Goal: Task Accomplishment & Management: Complete application form

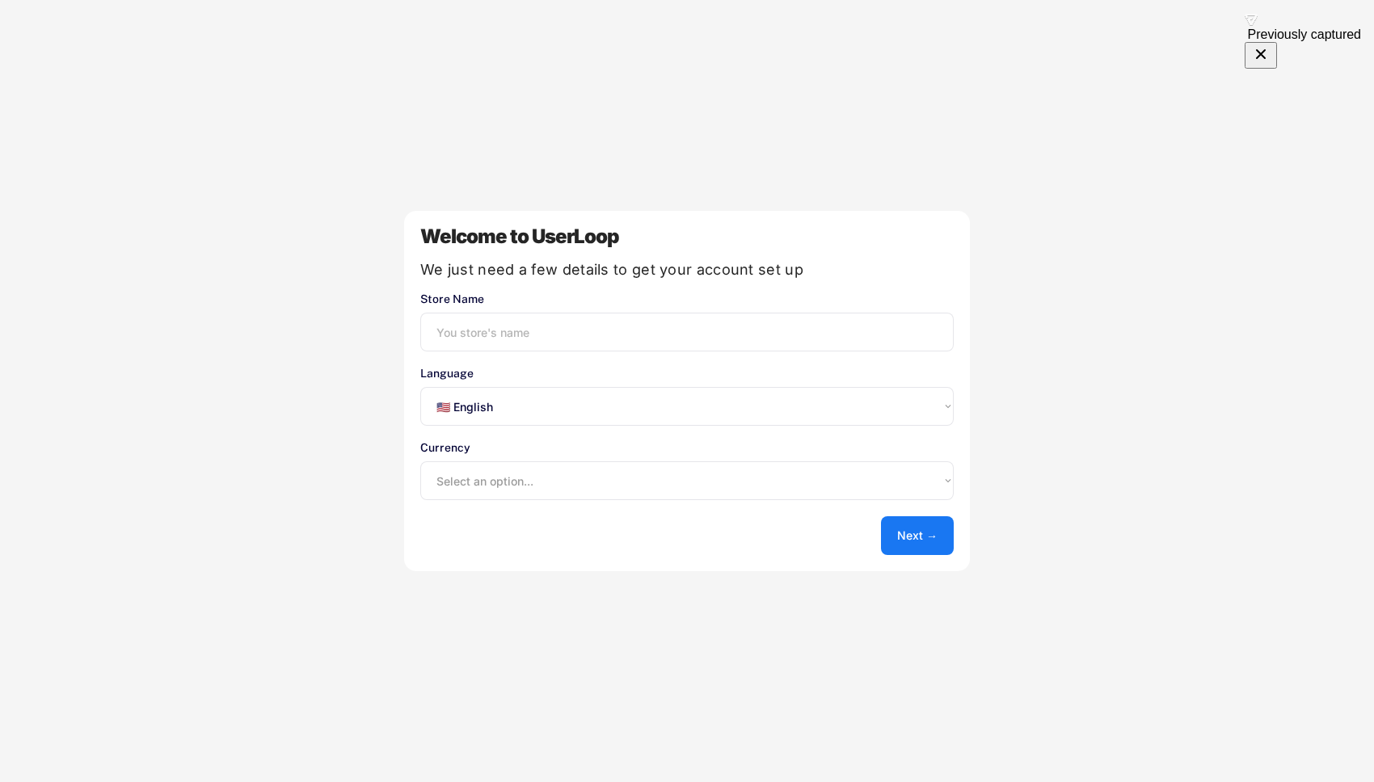
select select ""en""
click at [672, 337] on input "input" at bounding box center [686, 332] width 533 height 39
type input "Nation [GEOGRAPHIC_DATA]"
click at [600, 487] on select "Select an option... UAE Dirham (AED) Lek (ALL) Kwanza (AOA) Netherlands Antilli…" at bounding box center [686, 481] width 533 height 39
select select ""1348695171700984260__LOOKUP__1635527639547x175194367885836100""
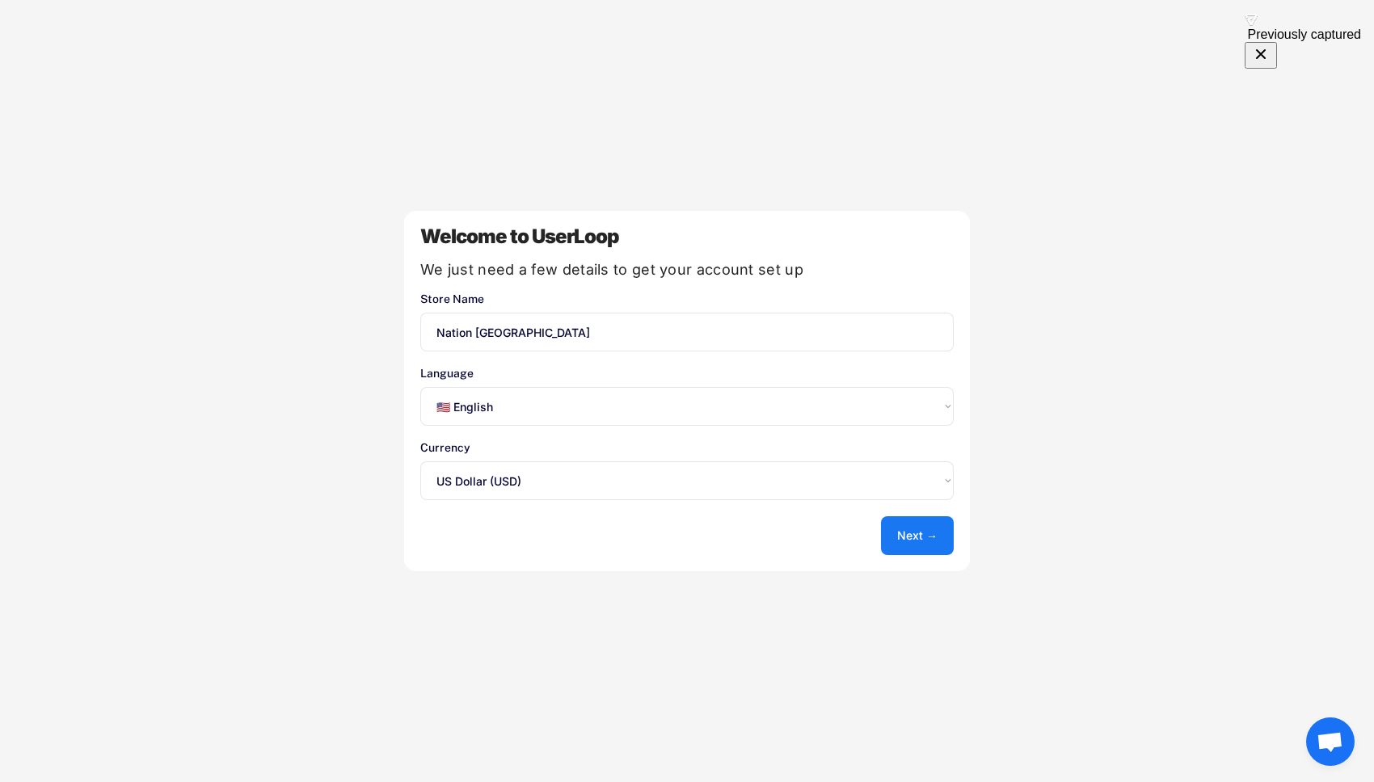
click at [905, 531] on button "Next →" at bounding box center [917, 535] width 73 height 39
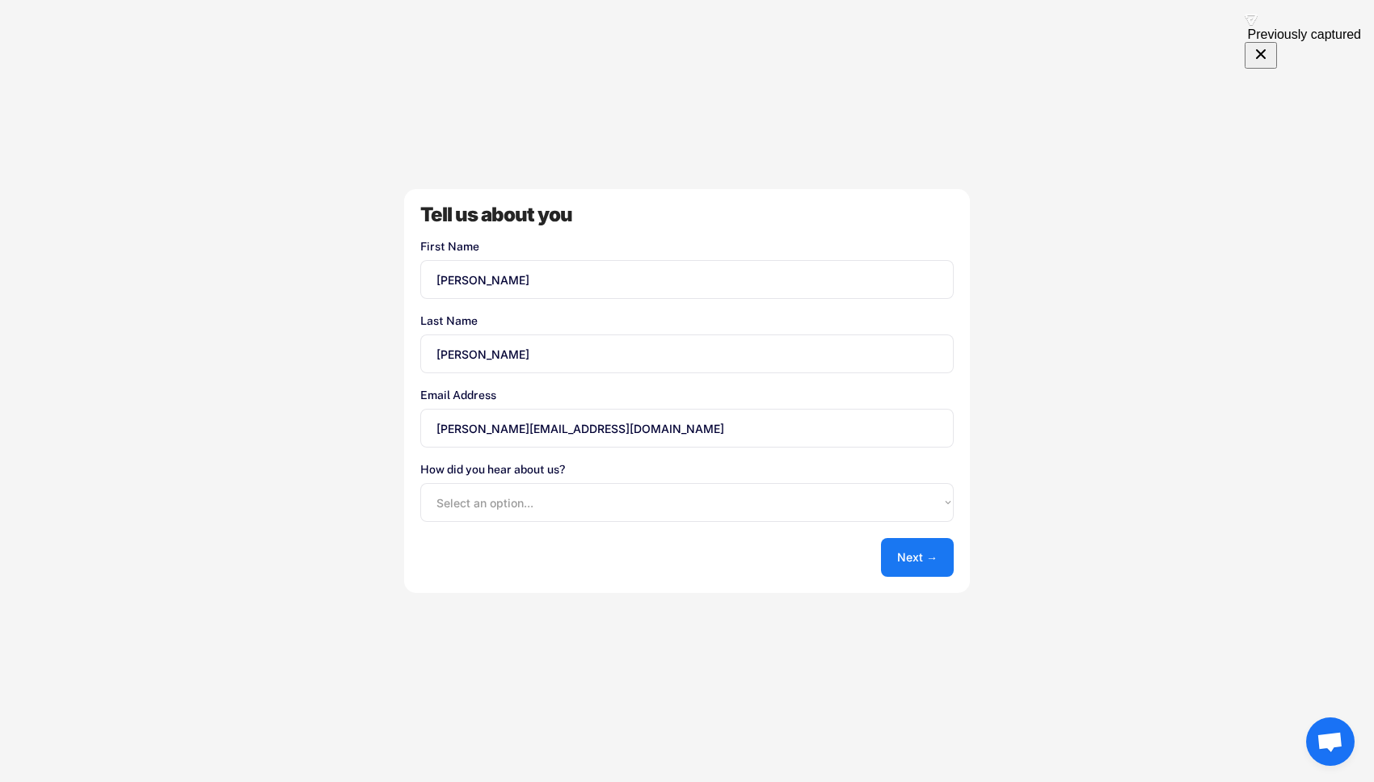
click at [752, 505] on select "Select an option... Shopify App Store Google UserLoop Blog Referred by a friend…" at bounding box center [686, 502] width 533 height 39
select select ""reffered_by_a_friend""
click at [908, 567] on button "Next →" at bounding box center [917, 557] width 73 height 39
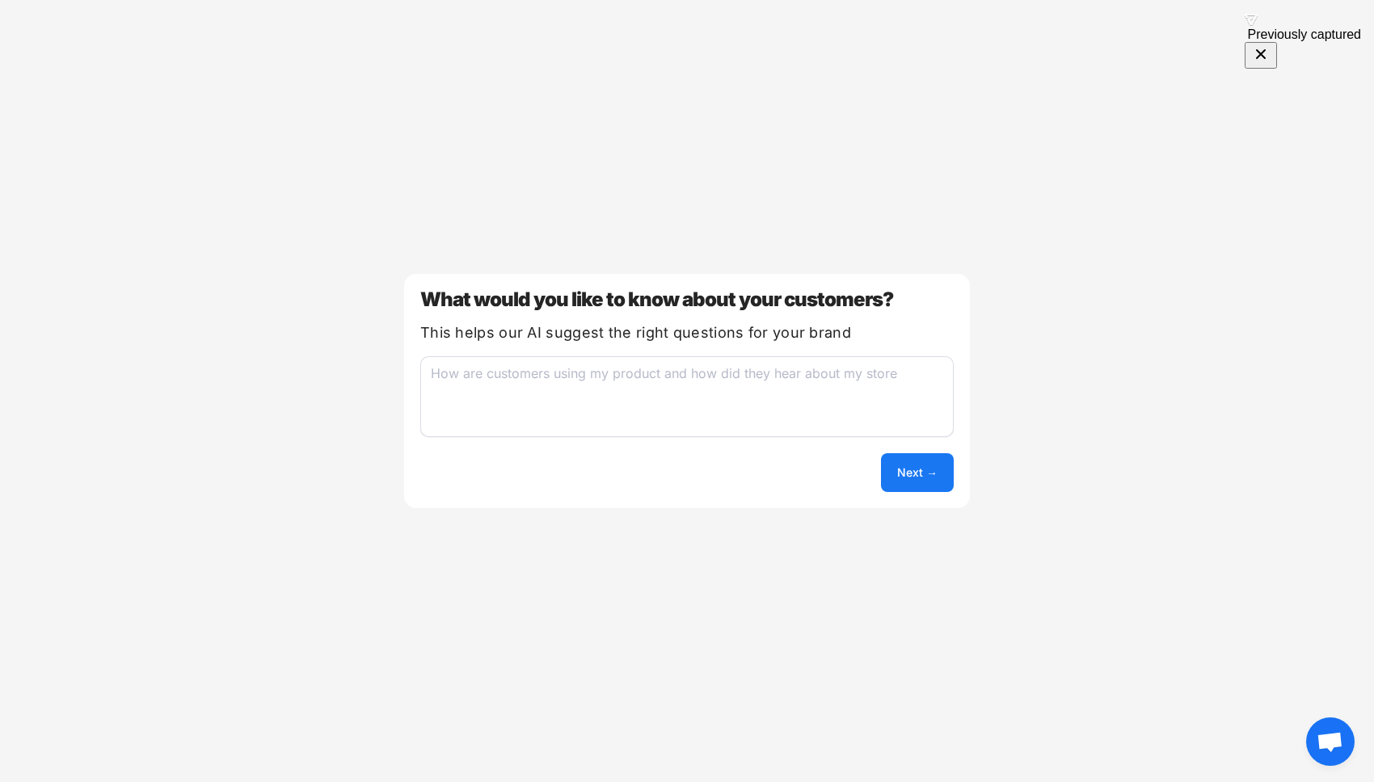
click at [721, 414] on textarea at bounding box center [686, 396] width 533 height 81
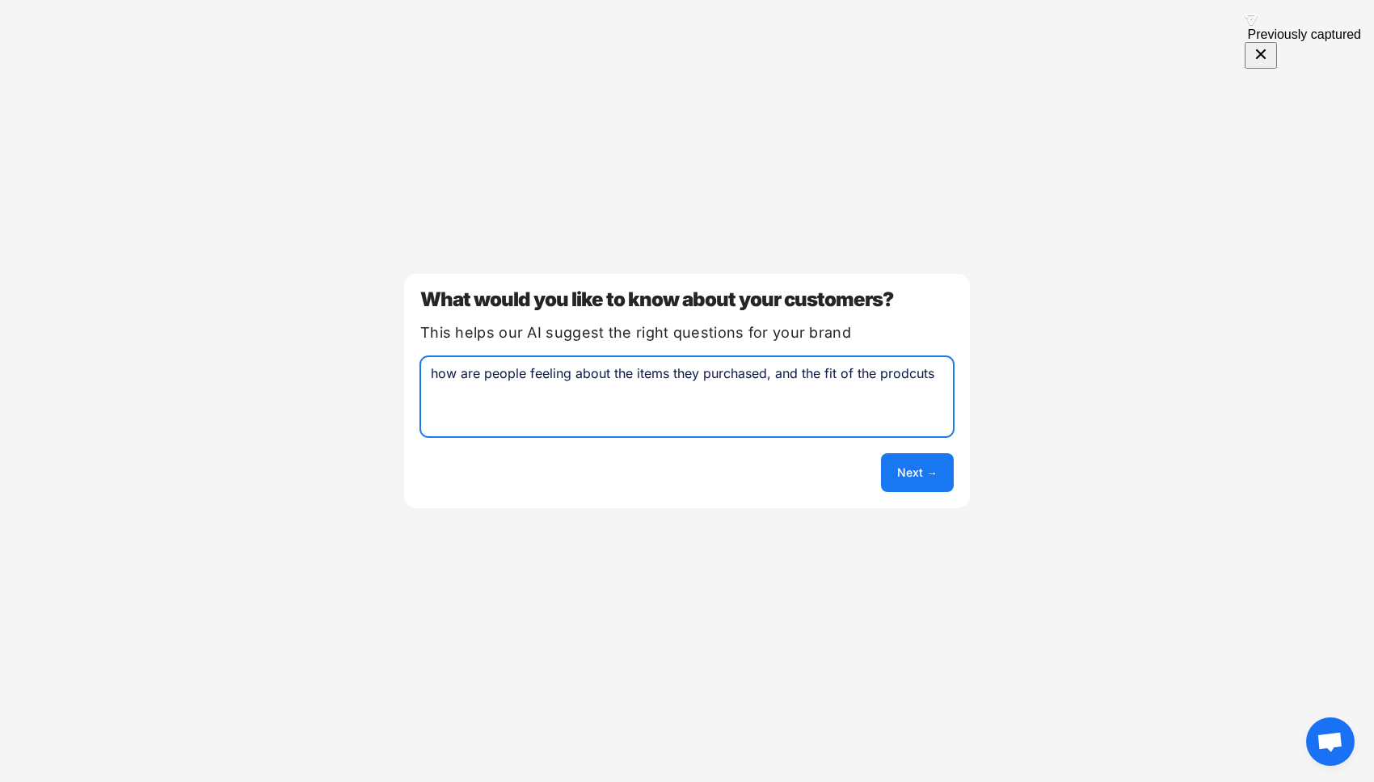
type textarea "how are people feeling about the items they purchased, and the fit of the prodc…"
click at [926, 468] on button "Next →" at bounding box center [917, 472] width 73 height 39
select select ""unlimited""
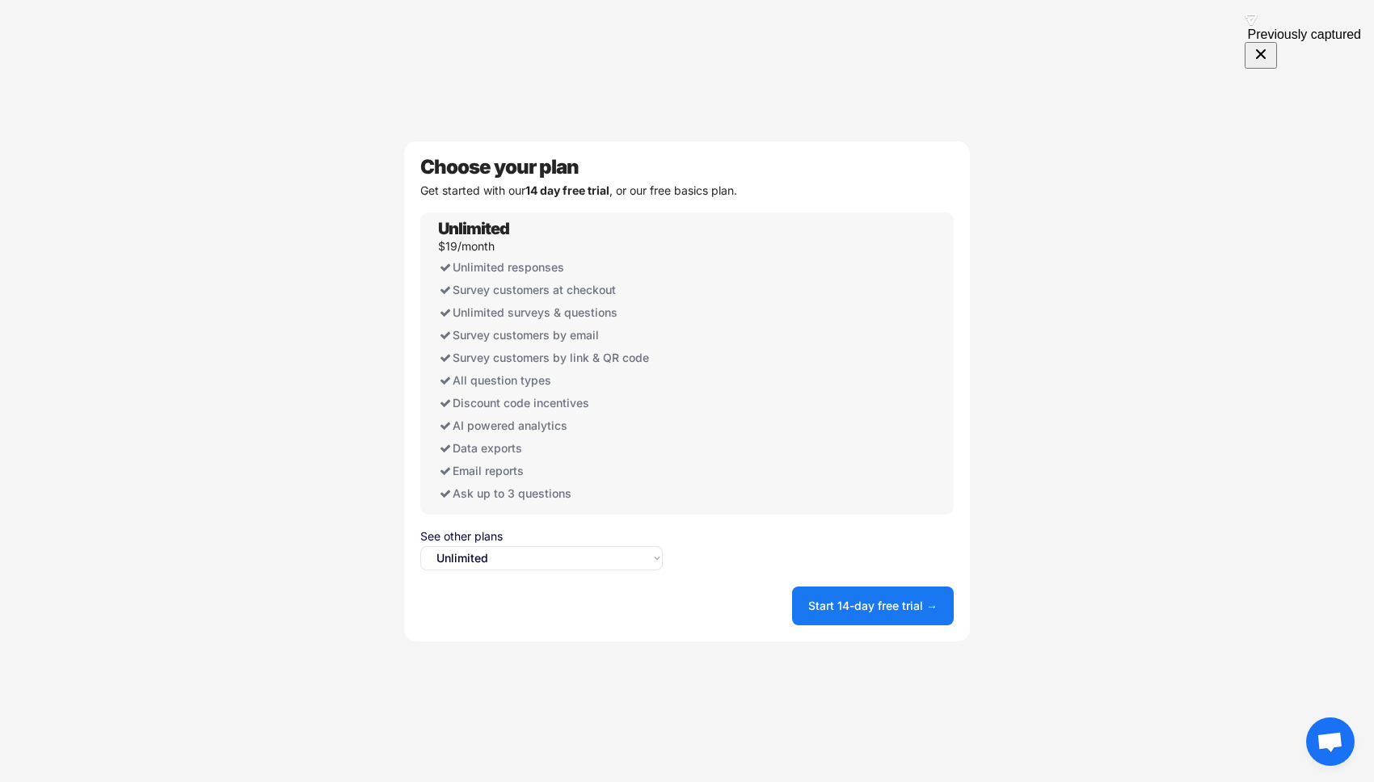
click at [610, 568] on select "Select an option... Unlimited Free" at bounding box center [541, 558] width 242 height 24
click at [844, 601] on button "Start 14-day free trial →" at bounding box center [873, 606] width 162 height 39
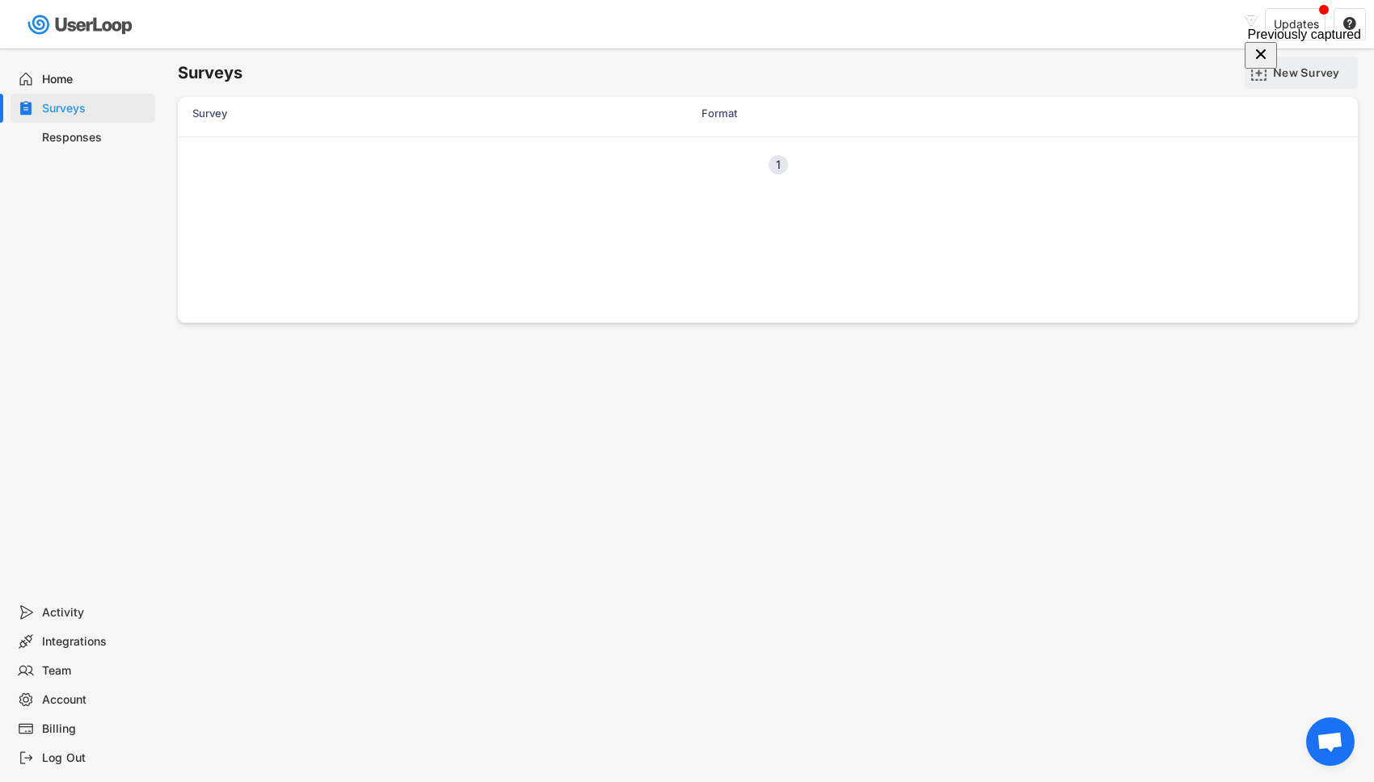
click at [1297, 68] on div "New Survey" at bounding box center [1313, 72] width 81 height 15
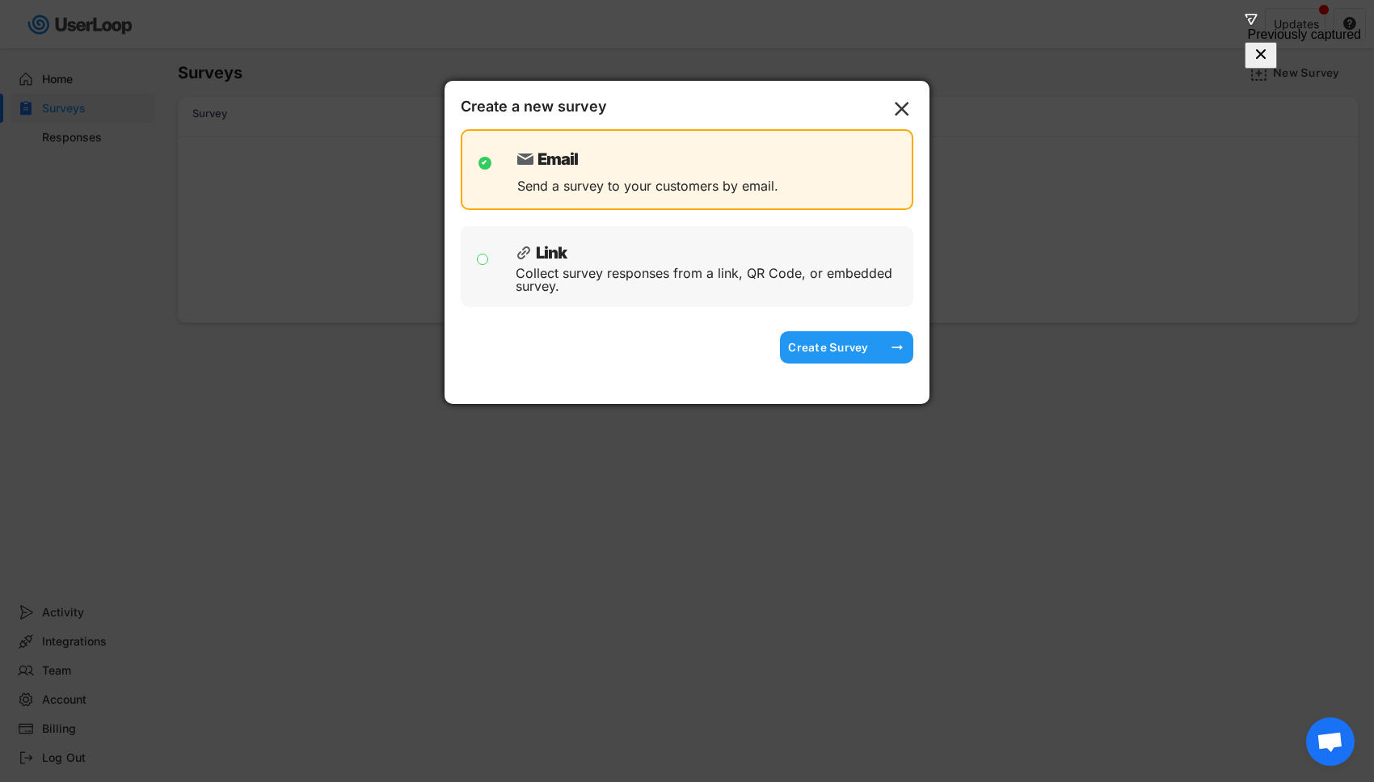
click at [843, 347] on div "Create Survey" at bounding box center [828, 347] width 81 height 15
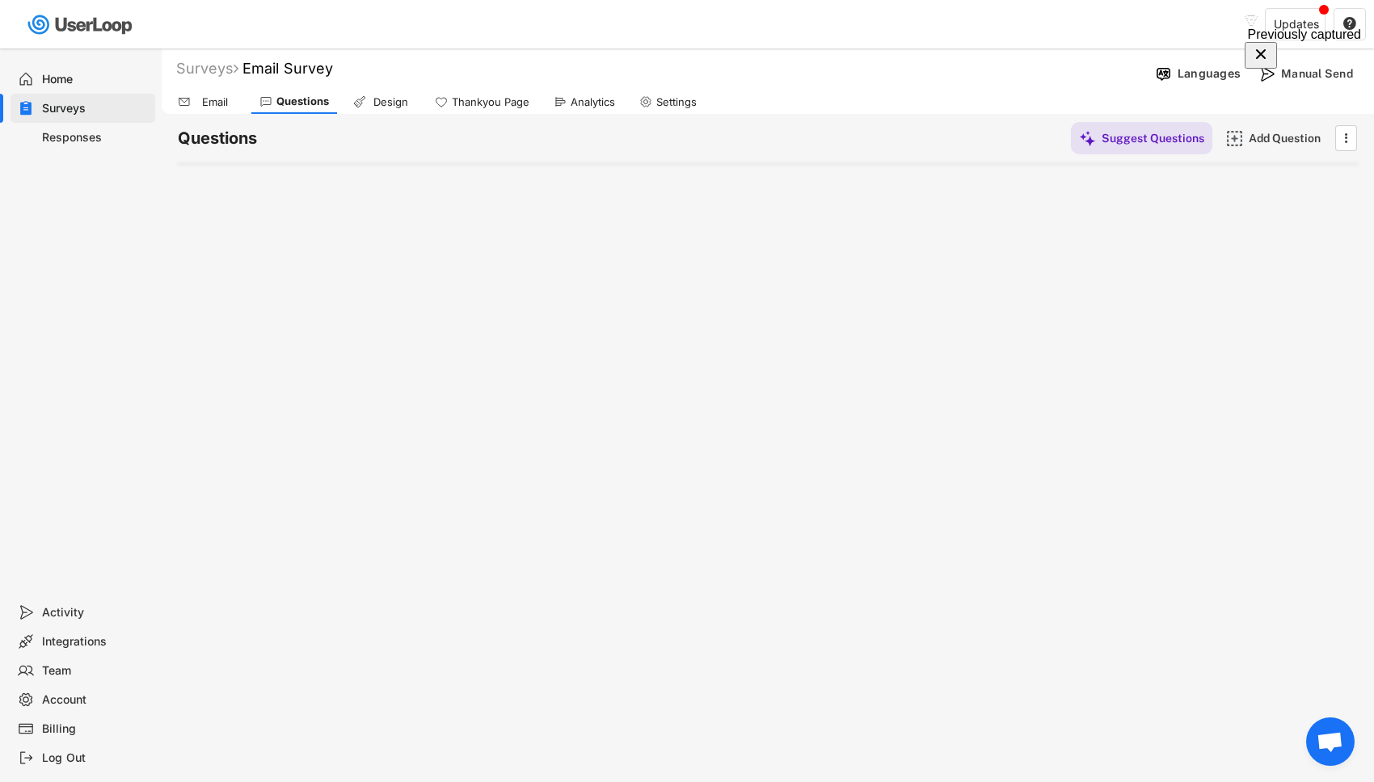
click at [255, 139] on h6 "Questions" at bounding box center [217, 139] width 79 height 22
click at [285, 104] on div "Questions" at bounding box center [302, 102] width 53 height 14
click at [1260, 140] on div "Add Question" at bounding box center [1289, 138] width 81 height 15
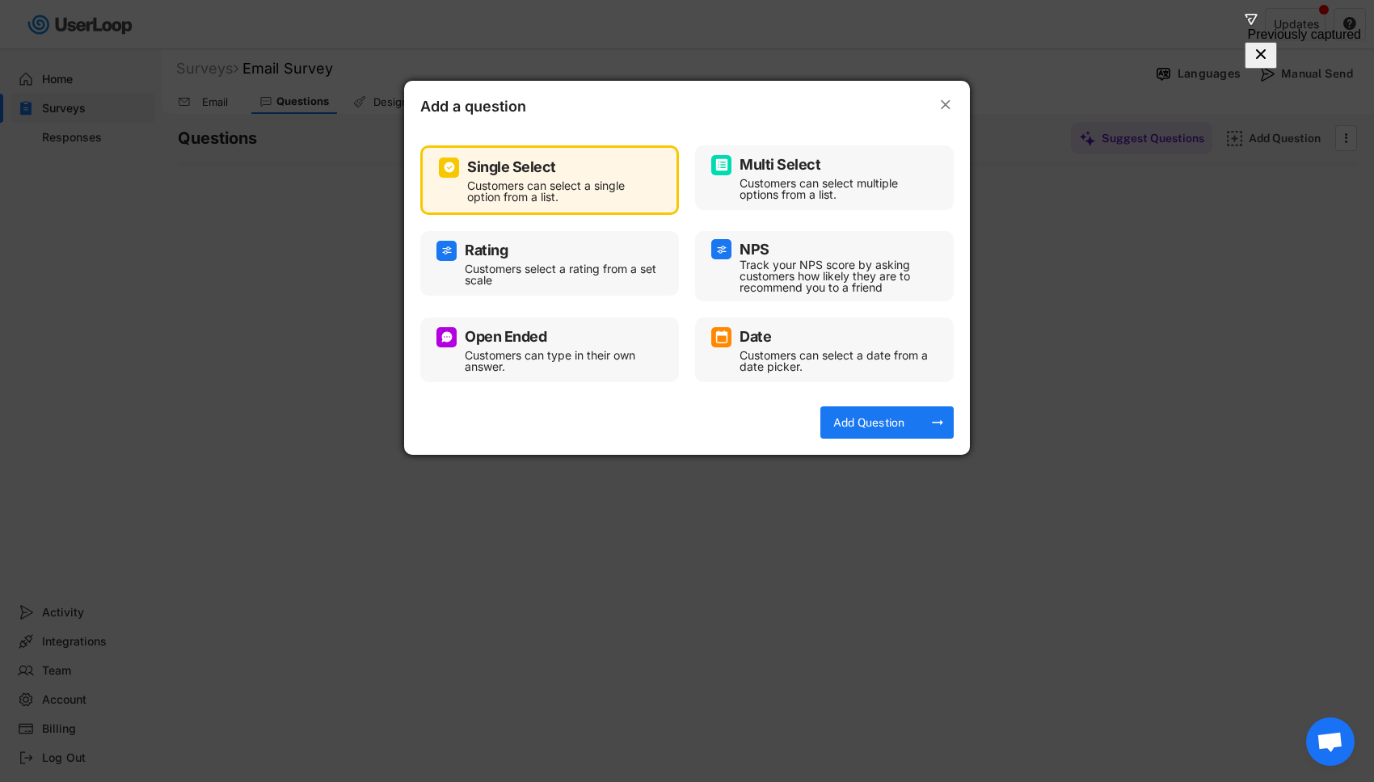
click at [940, 101] on icon "" at bounding box center [946, 105] width 16 height 16
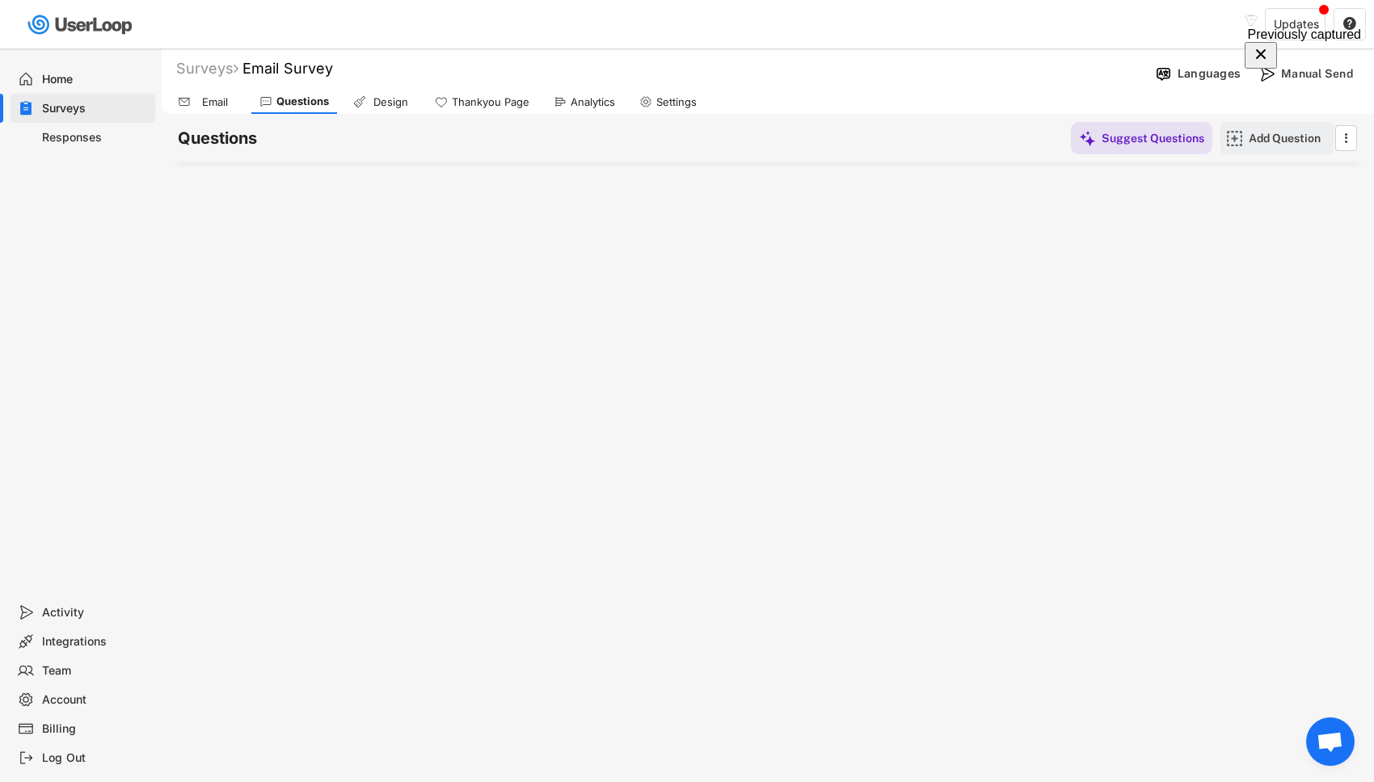
click at [1254, 138] on div "Add Question" at bounding box center [1289, 138] width 81 height 15
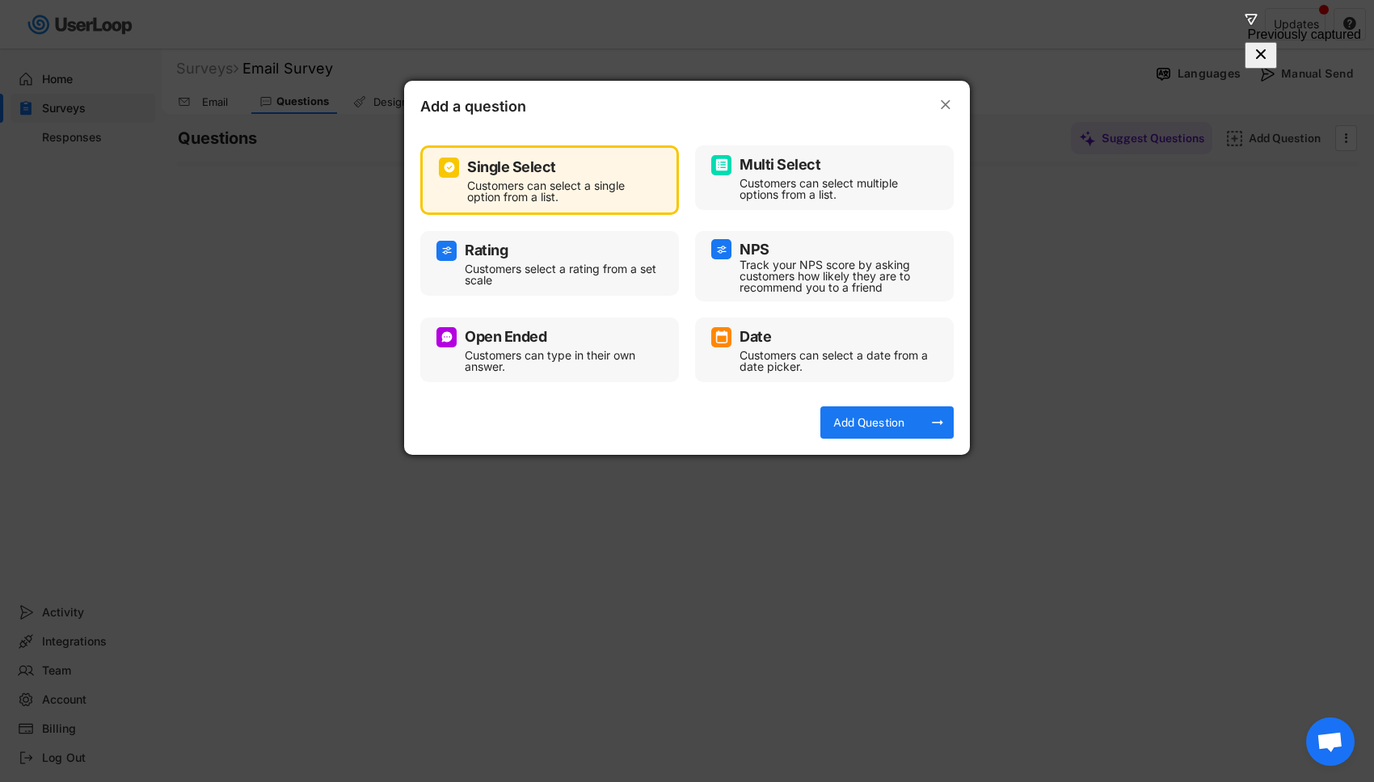
click at [487, 260] on div "Rating Customers select a rating from a set scale" at bounding box center [549, 263] width 226 height 48
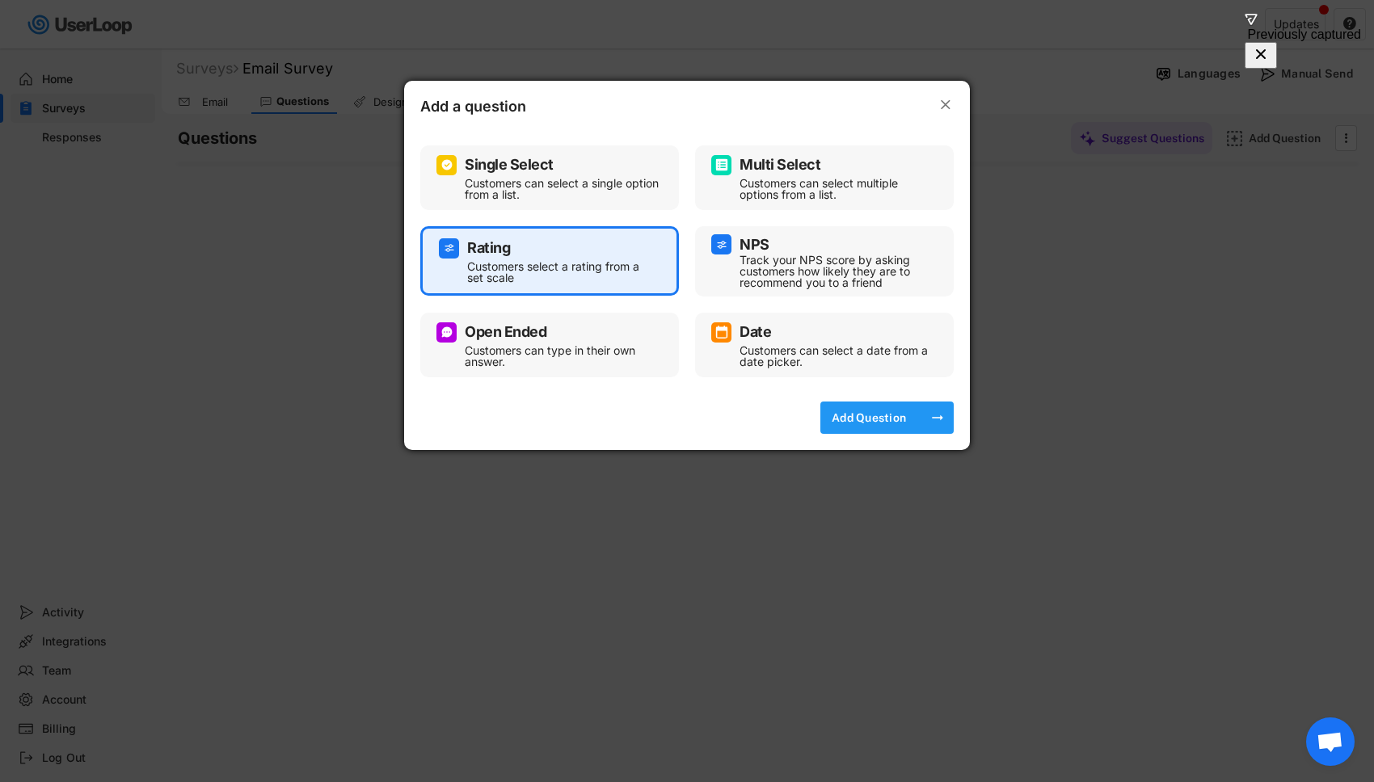
click at [866, 418] on div "Add Question" at bounding box center [868, 418] width 81 height 15
select select ""1_10""
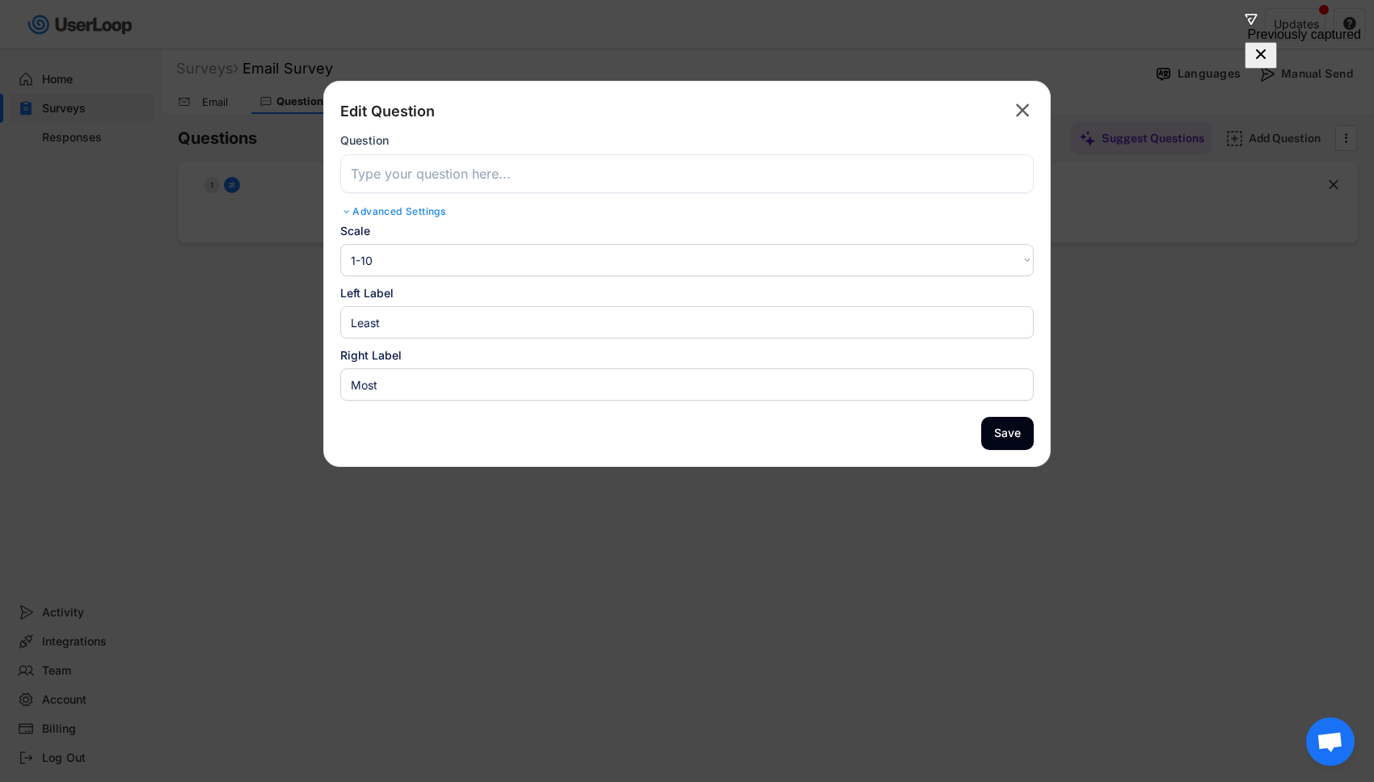
click at [614, 279] on div "Scale 1-10 10-1 1-5 5-1 Left Label Right Label" at bounding box center [686, 311] width 693 height 179
click at [440, 209] on div "Advanced Settings" at bounding box center [686, 211] width 693 height 13
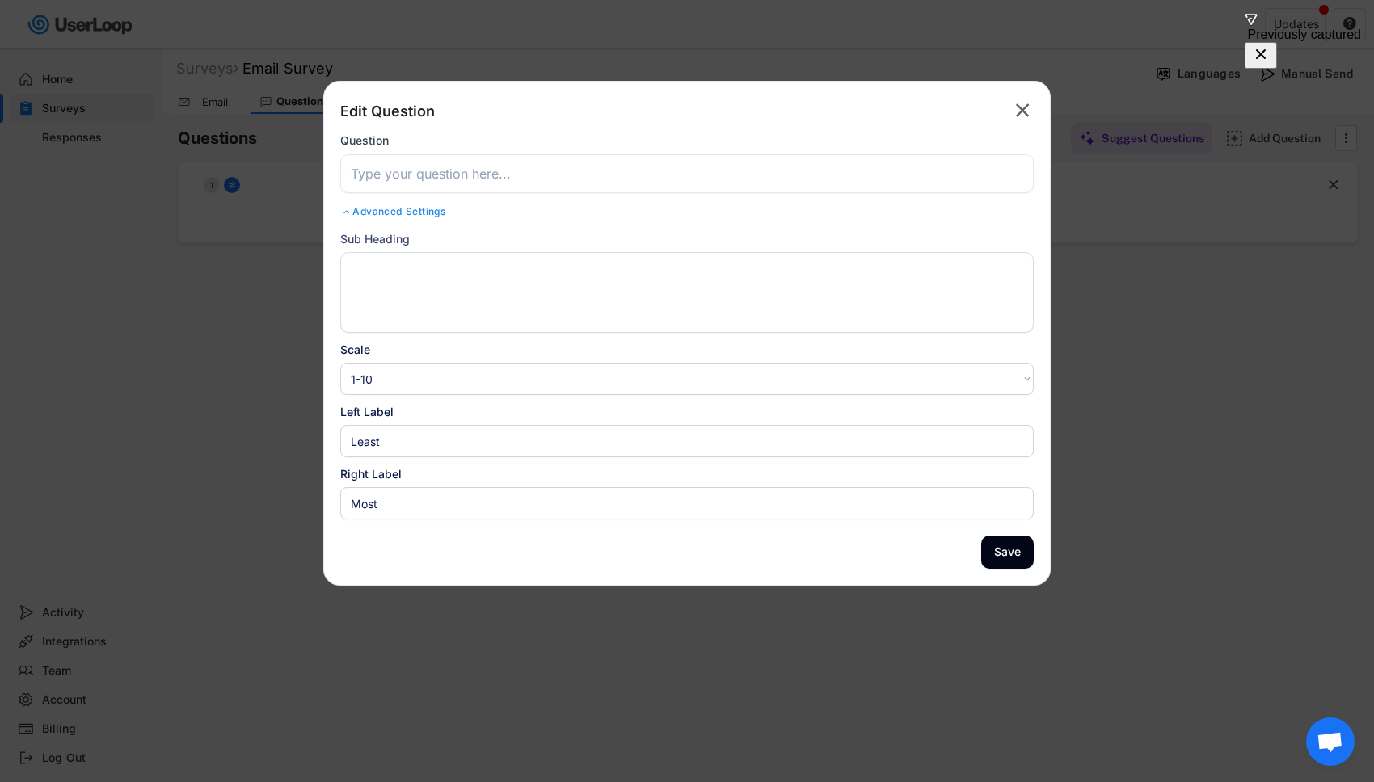
click at [432, 429] on input "input" at bounding box center [686, 441] width 693 height 32
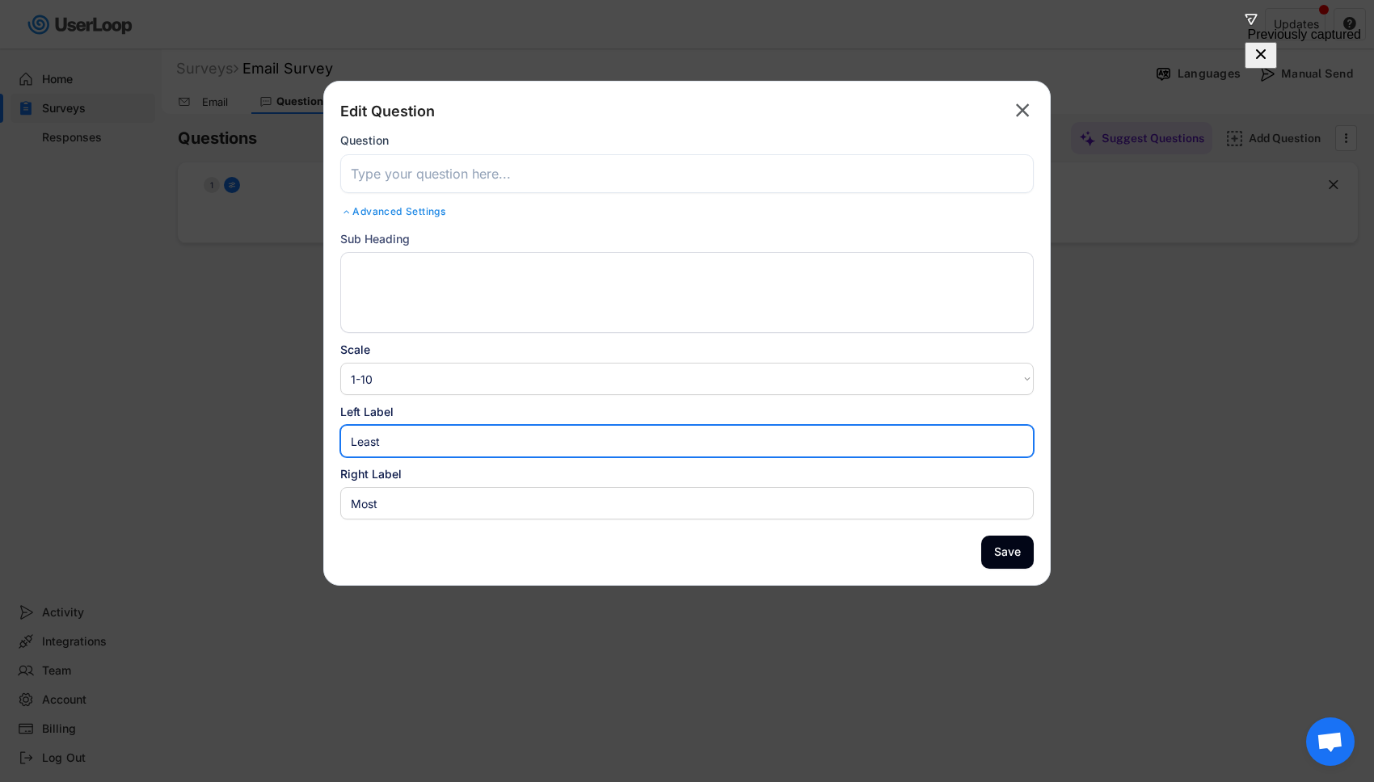
click at [475, 171] on input "input" at bounding box center [686, 173] width 693 height 39
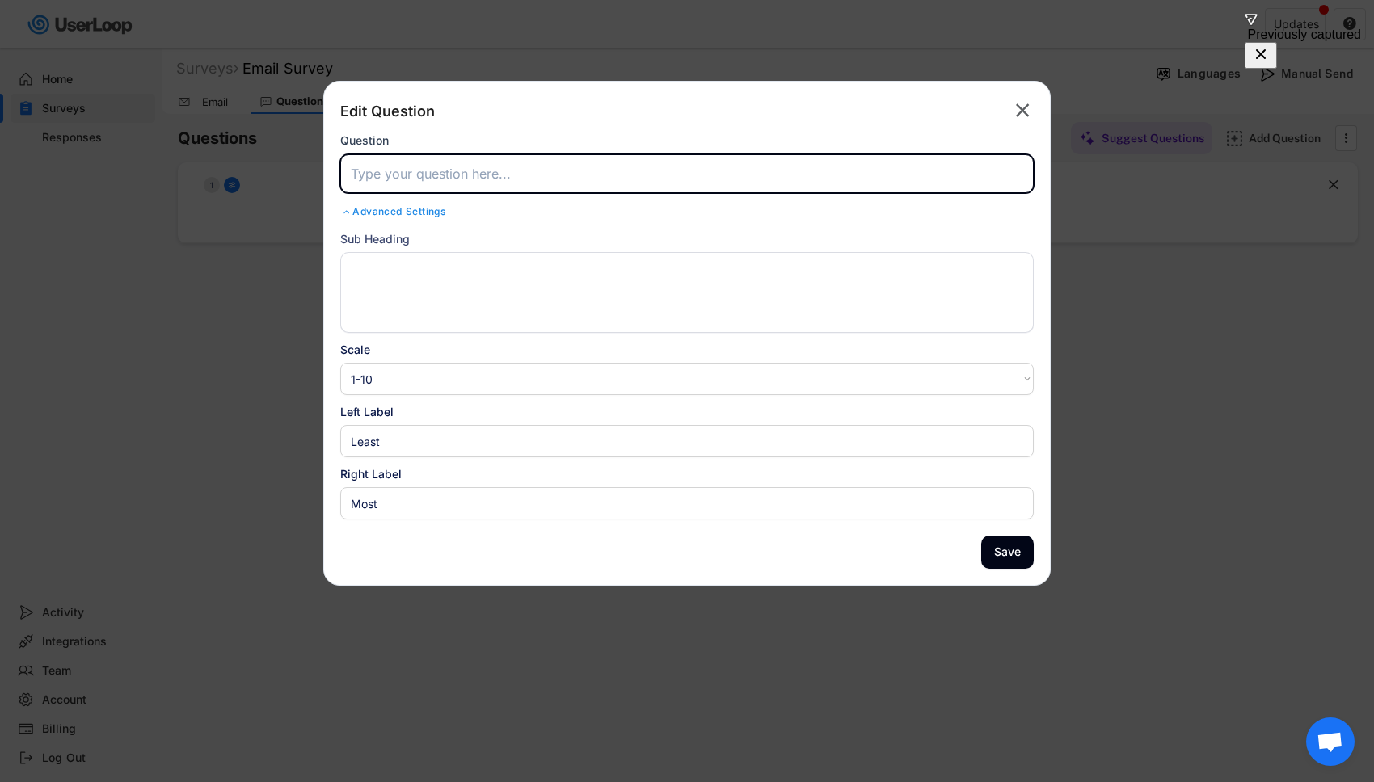
click at [449, 209] on div "Advanced Settings" at bounding box center [686, 211] width 693 height 13
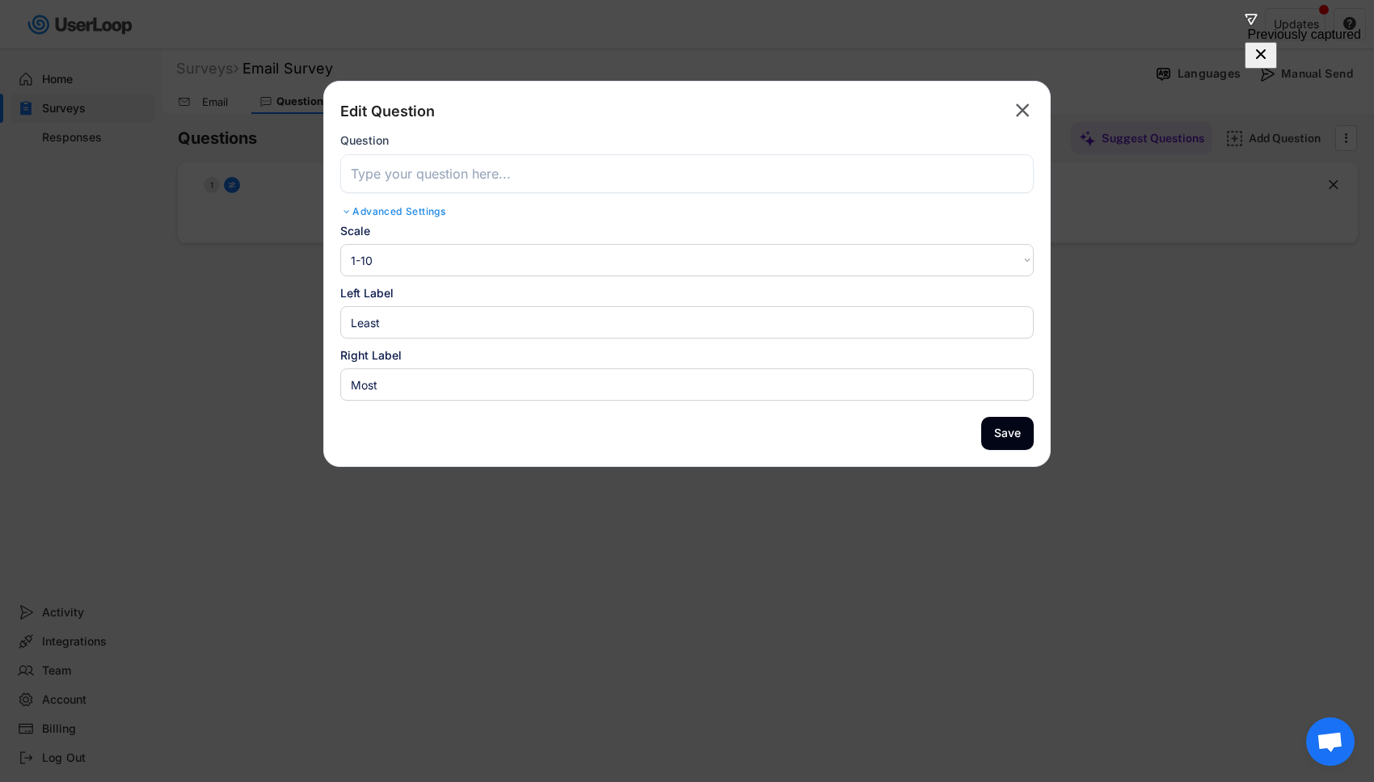
click at [449, 209] on div "Advanced Settings" at bounding box center [686, 211] width 693 height 13
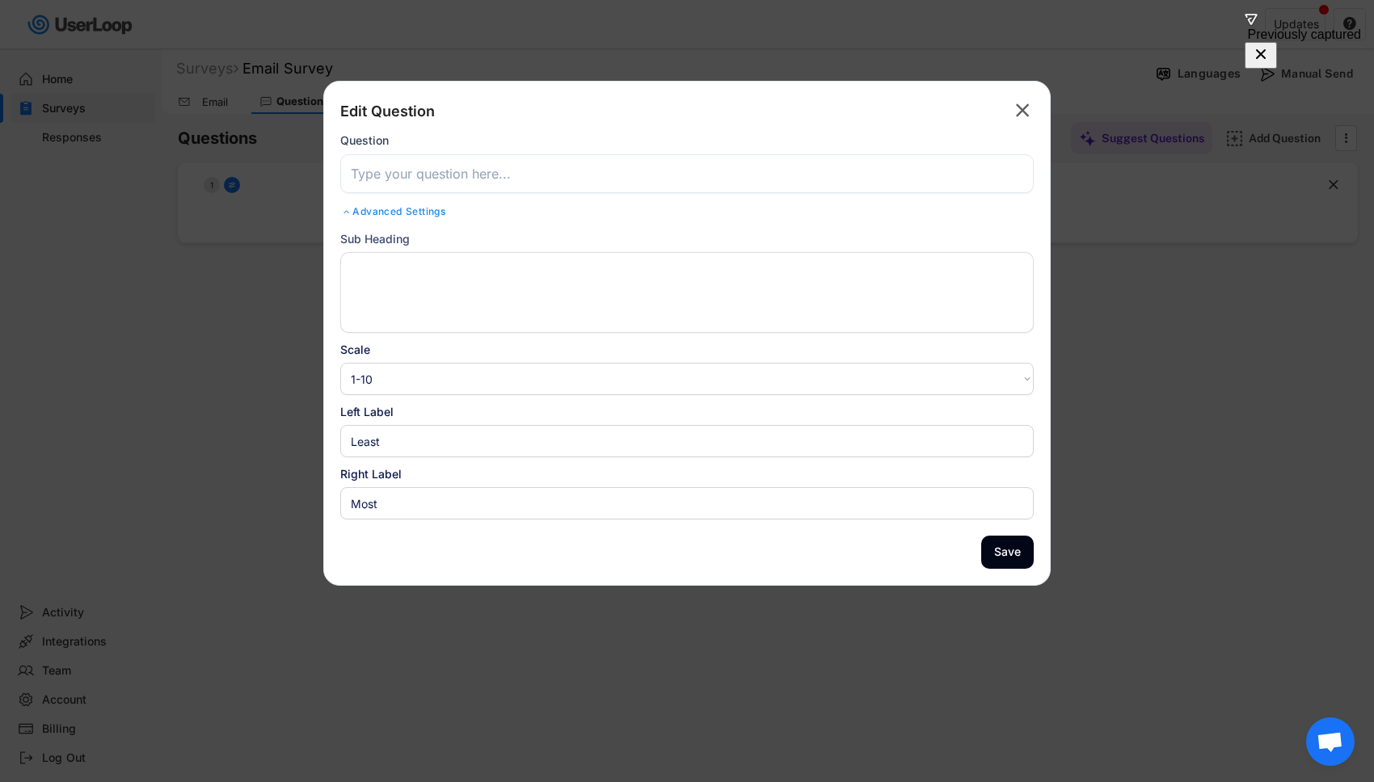
click at [514, 377] on select "1-10 10-1 1-5 5-1" at bounding box center [686, 379] width 693 height 32
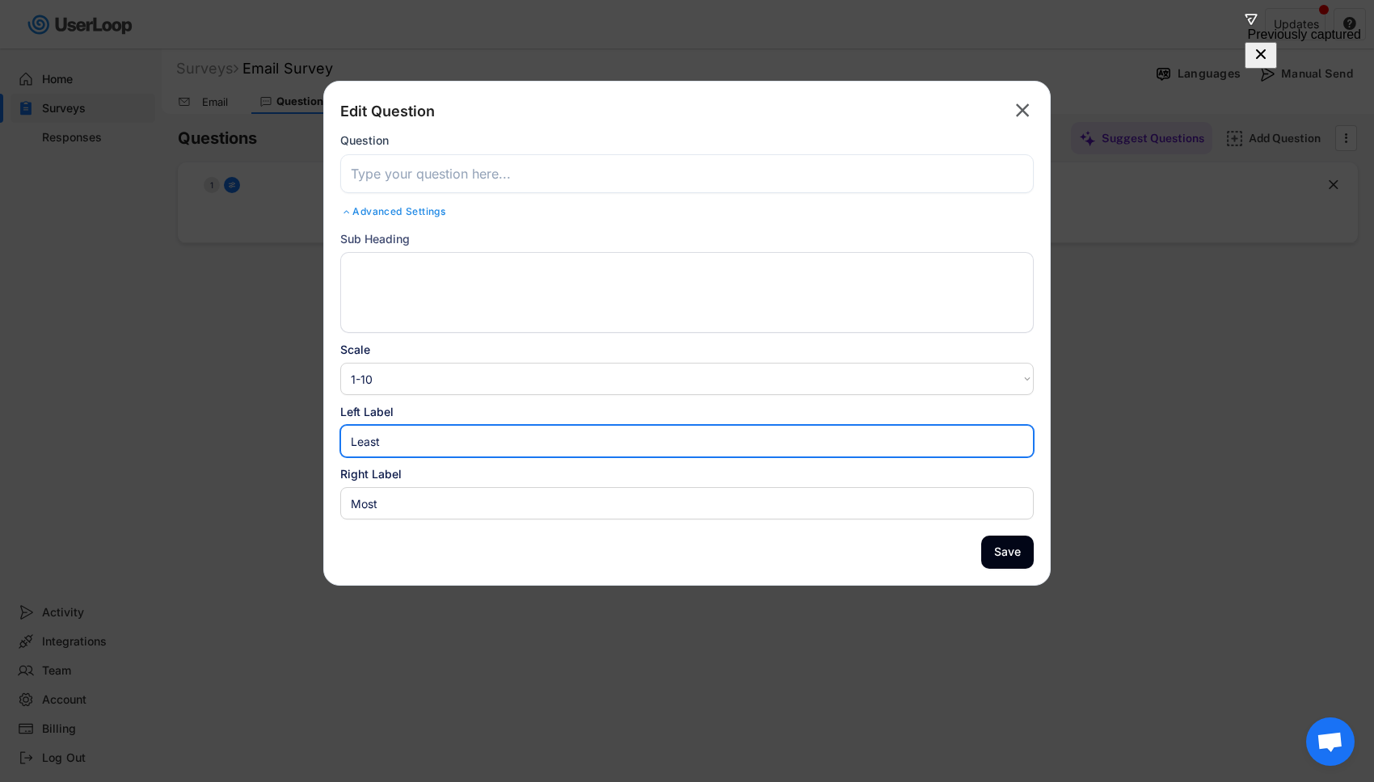
click at [504, 436] on input "input" at bounding box center [686, 441] width 693 height 32
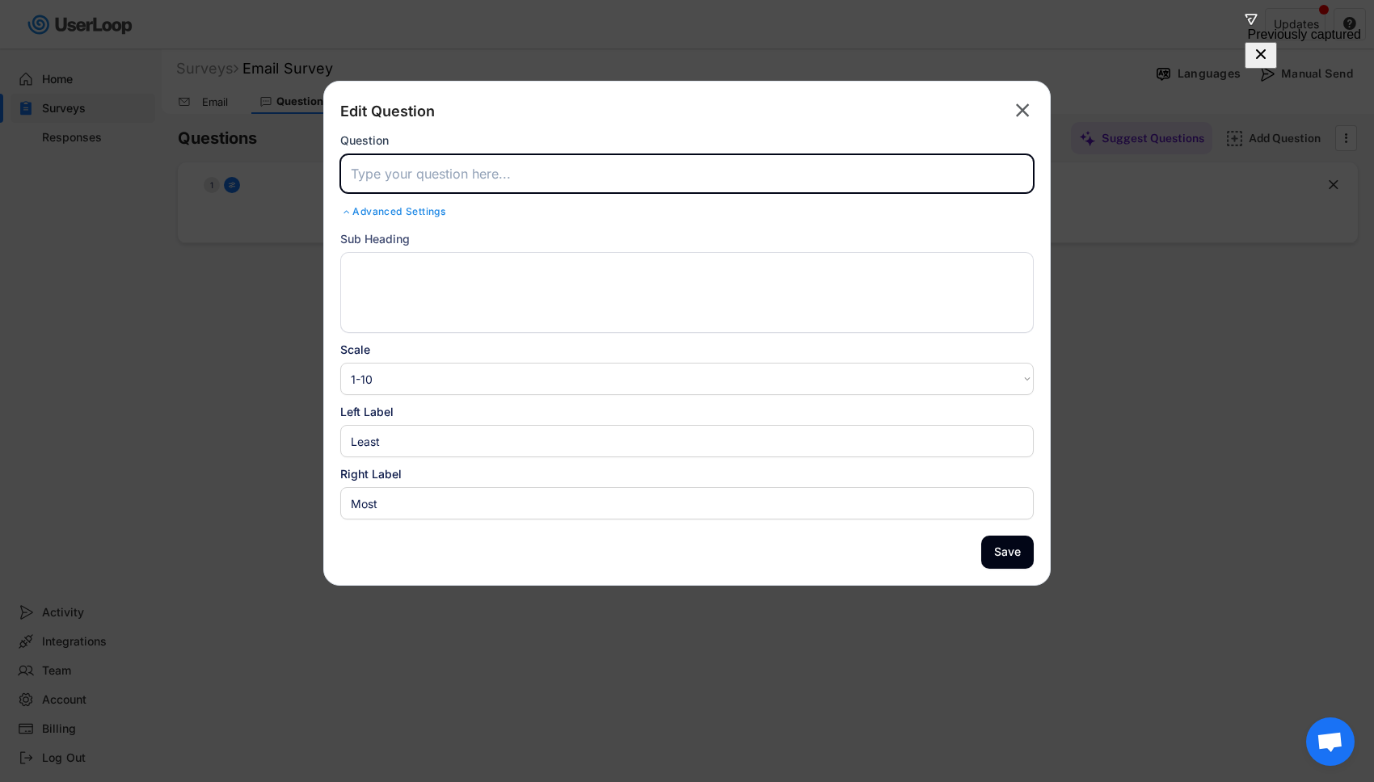
click at [660, 169] on input "input" at bounding box center [686, 173] width 693 height 39
paste input "Overall, how satisfied are you with the item(s)?"
type input "Overall, how satisfied are you with the item(s)?"
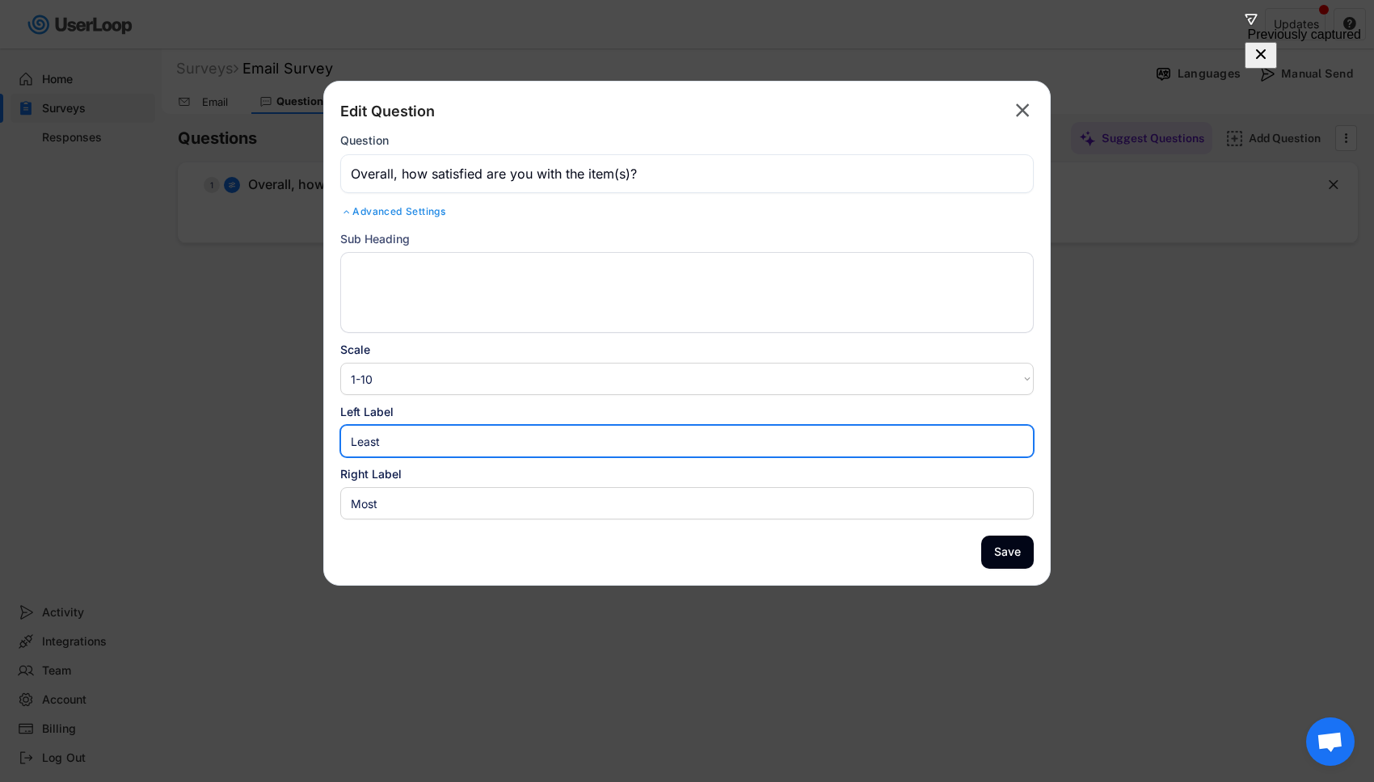
drag, startPoint x: 347, startPoint y: 441, endPoint x: 335, endPoint y: 440, distance: 12.2
click at [335, 440] on div "Edit Question  Question Advanced Settings Sub Heading Scale 1-10 10-1 1-5 5-1 …" at bounding box center [686, 333] width 727 height 505
type input "Completely Dissatisfied"
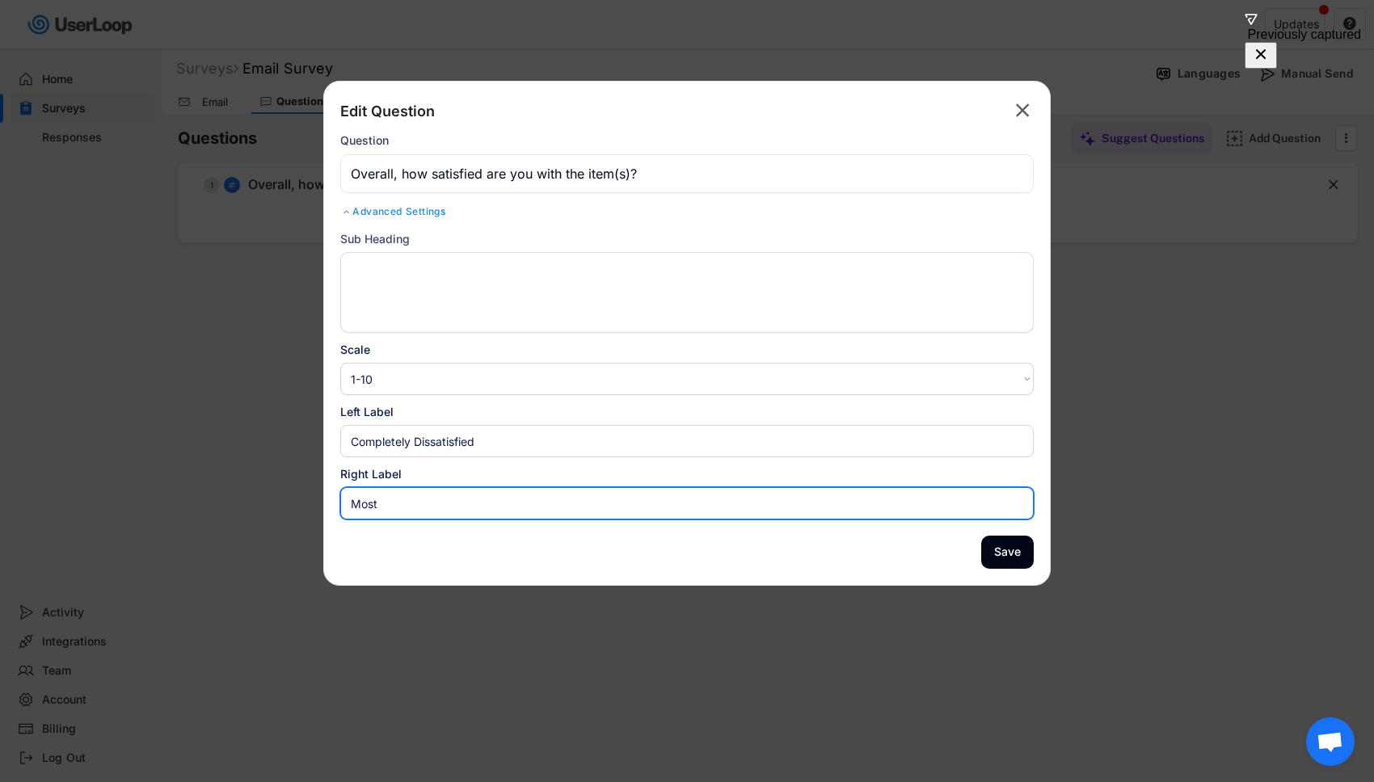
drag, startPoint x: 385, startPoint y: 510, endPoint x: 339, endPoint y: 499, distance: 46.5
click at [341, 501] on input "input" at bounding box center [686, 503] width 693 height 32
type input "Completely Satisfied"
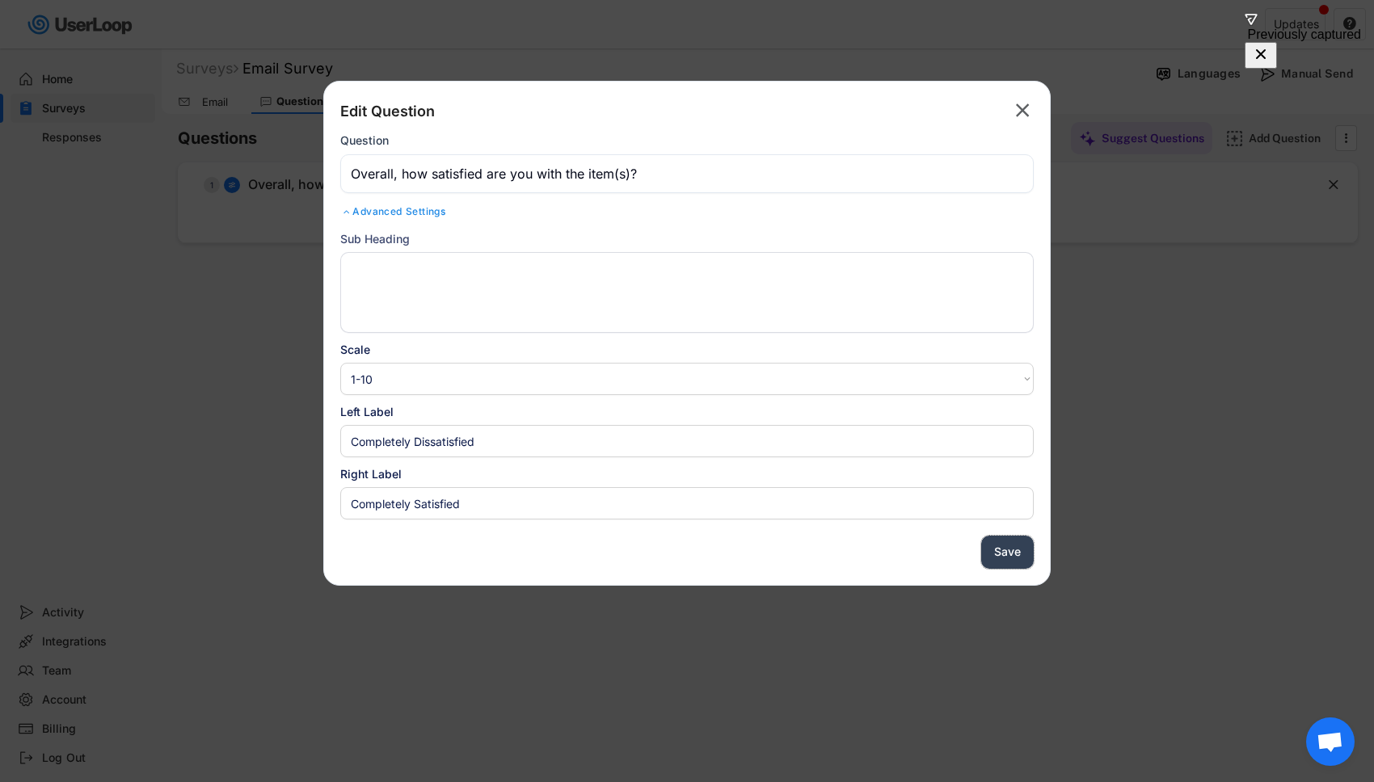
click at [997, 544] on button "Save" at bounding box center [1007, 552] width 53 height 33
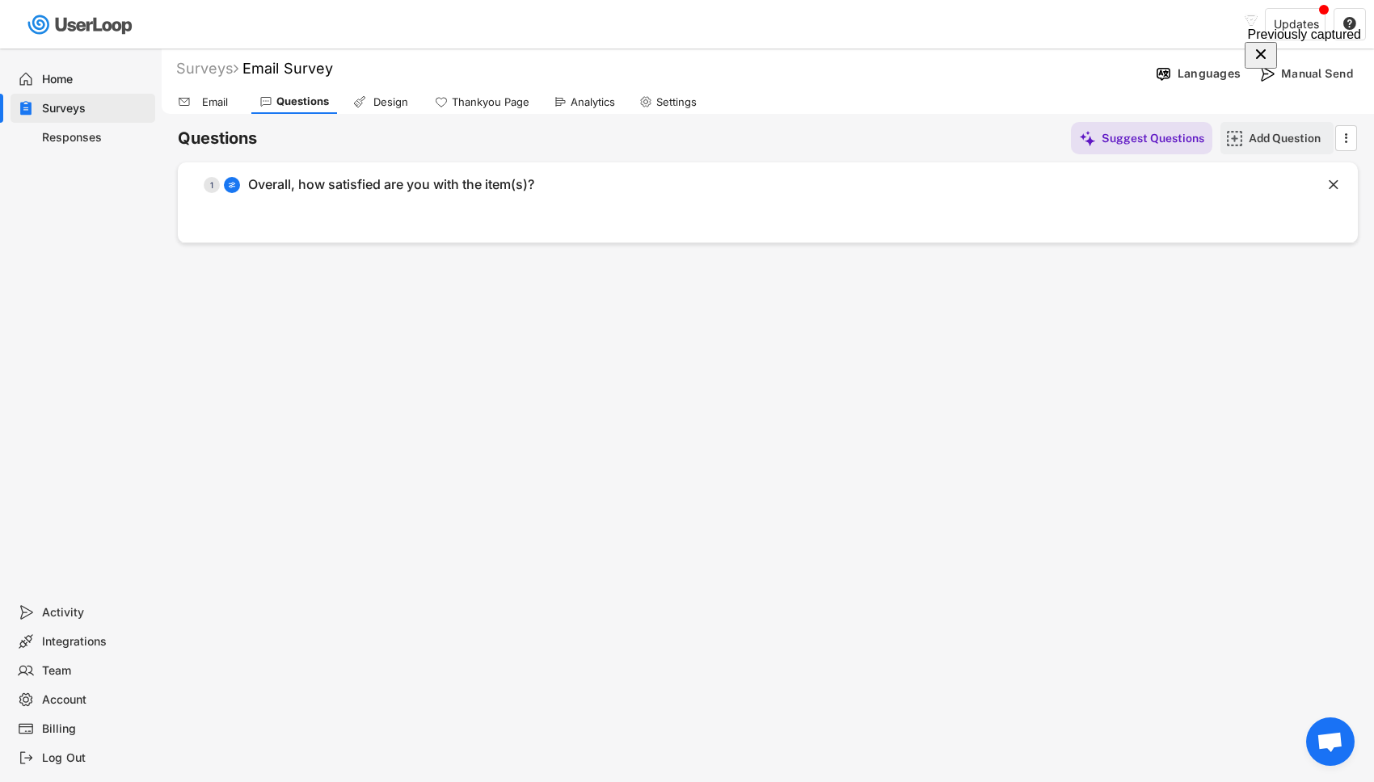
click at [1291, 137] on div "Add Question" at bounding box center [1289, 138] width 81 height 15
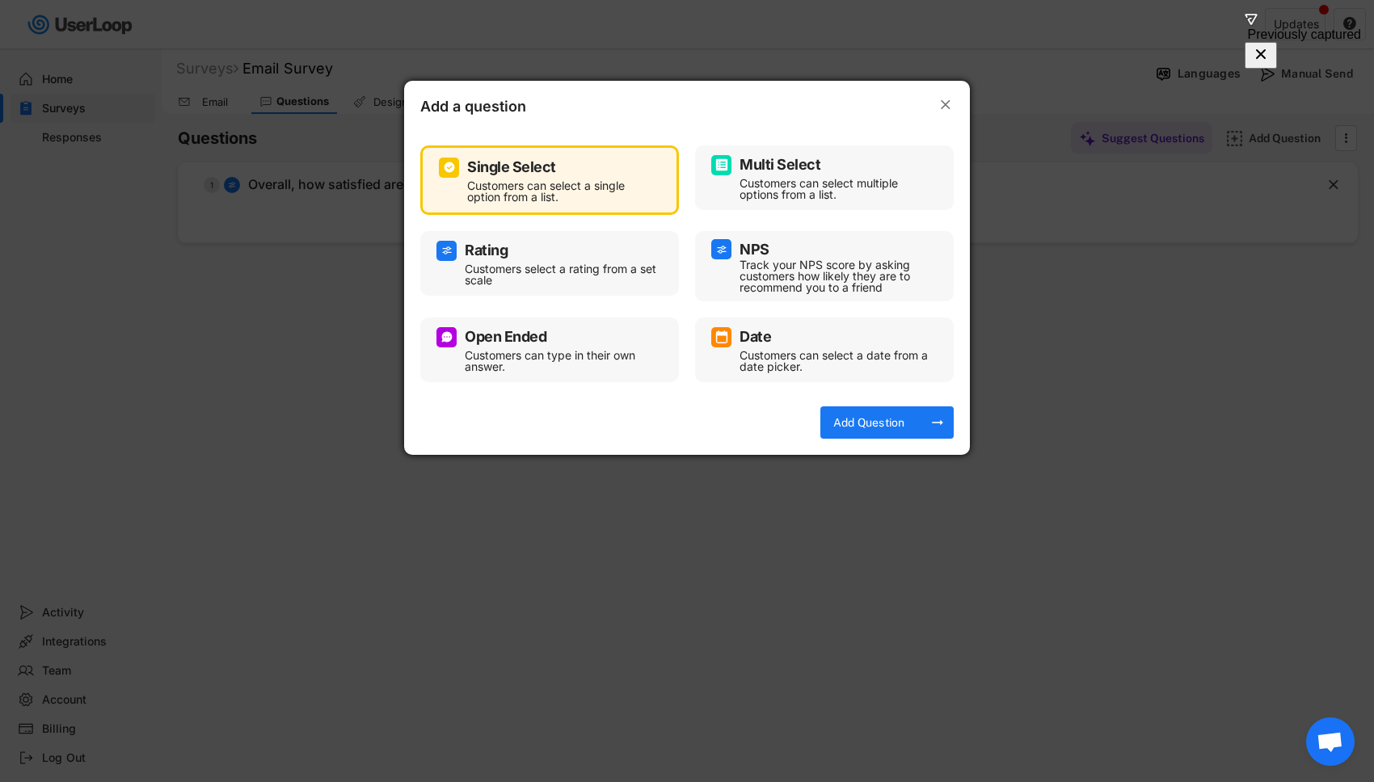
click at [875, 264] on div "Track your NPS score by asking customers how likely they are to recommend you t…" at bounding box center [837, 276] width 194 height 34
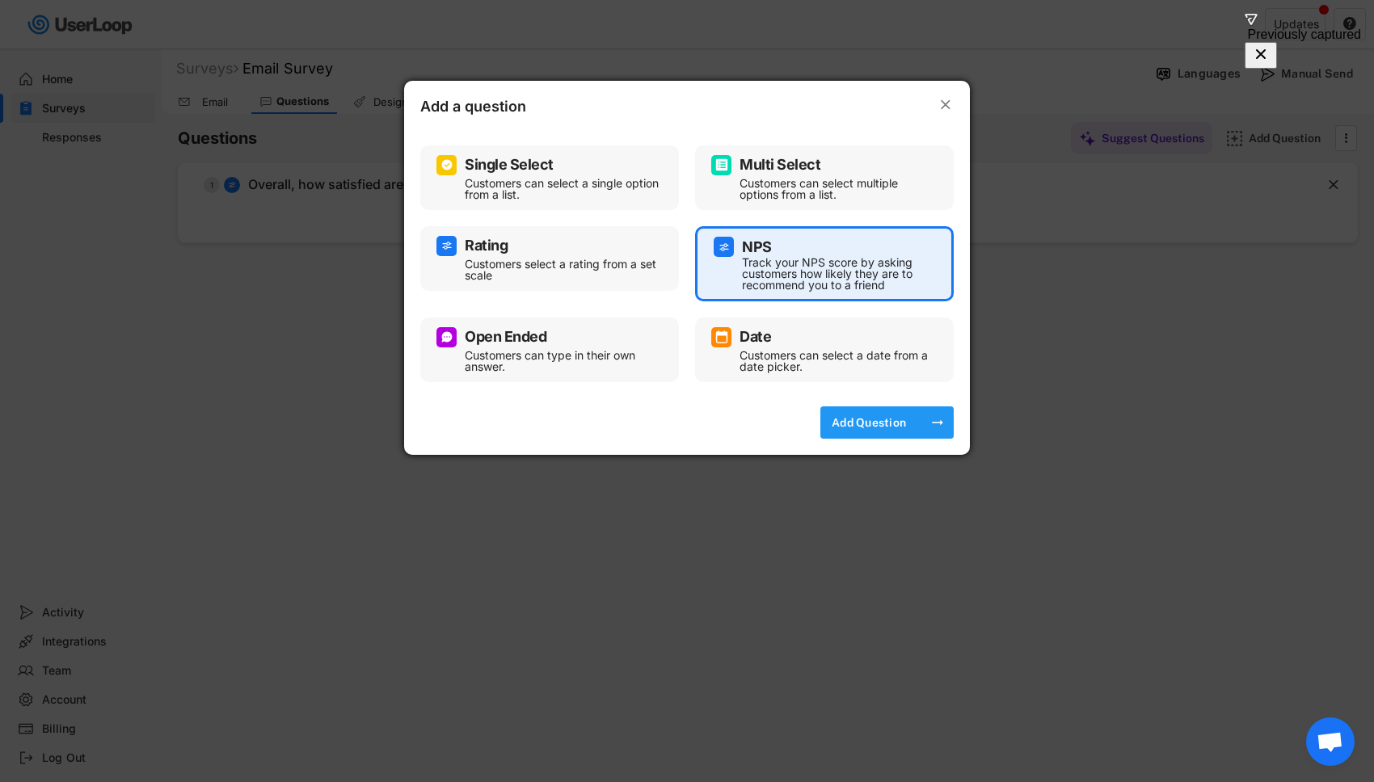
click at [891, 424] on div "Add Question" at bounding box center [868, 422] width 81 height 15
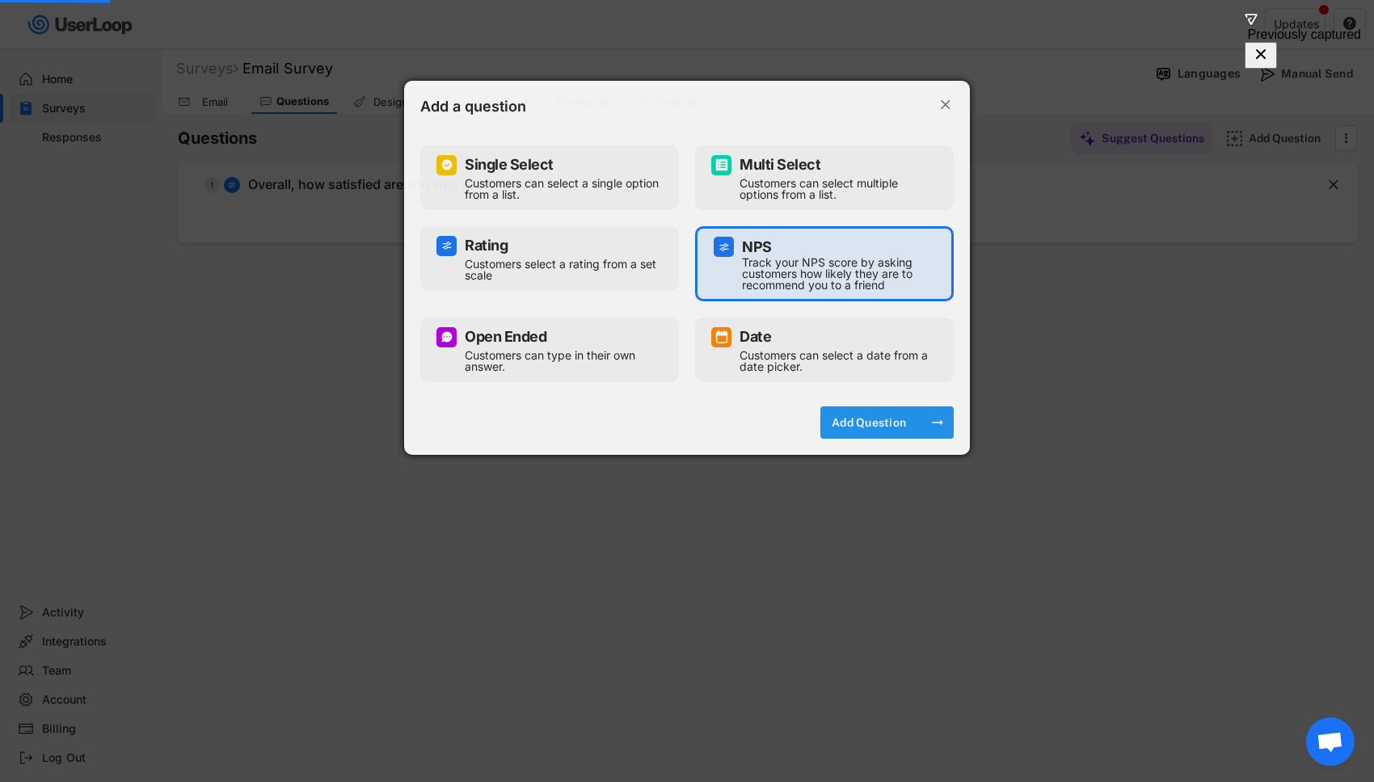
type input "Not Likely"
type input "Very Likely"
type input "How likely are you to recommend us to your friends and family?"
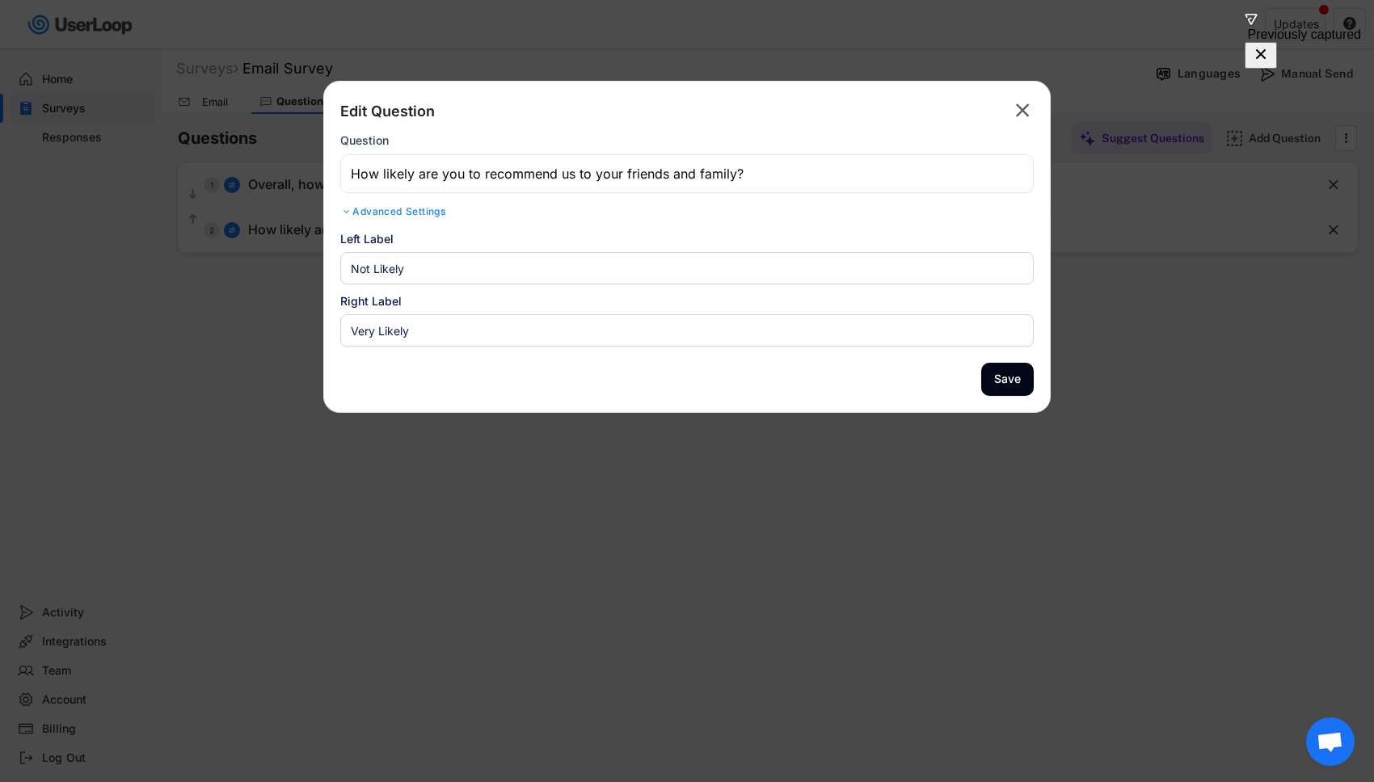
click at [438, 213] on div "Advanced Settings" at bounding box center [686, 211] width 693 height 13
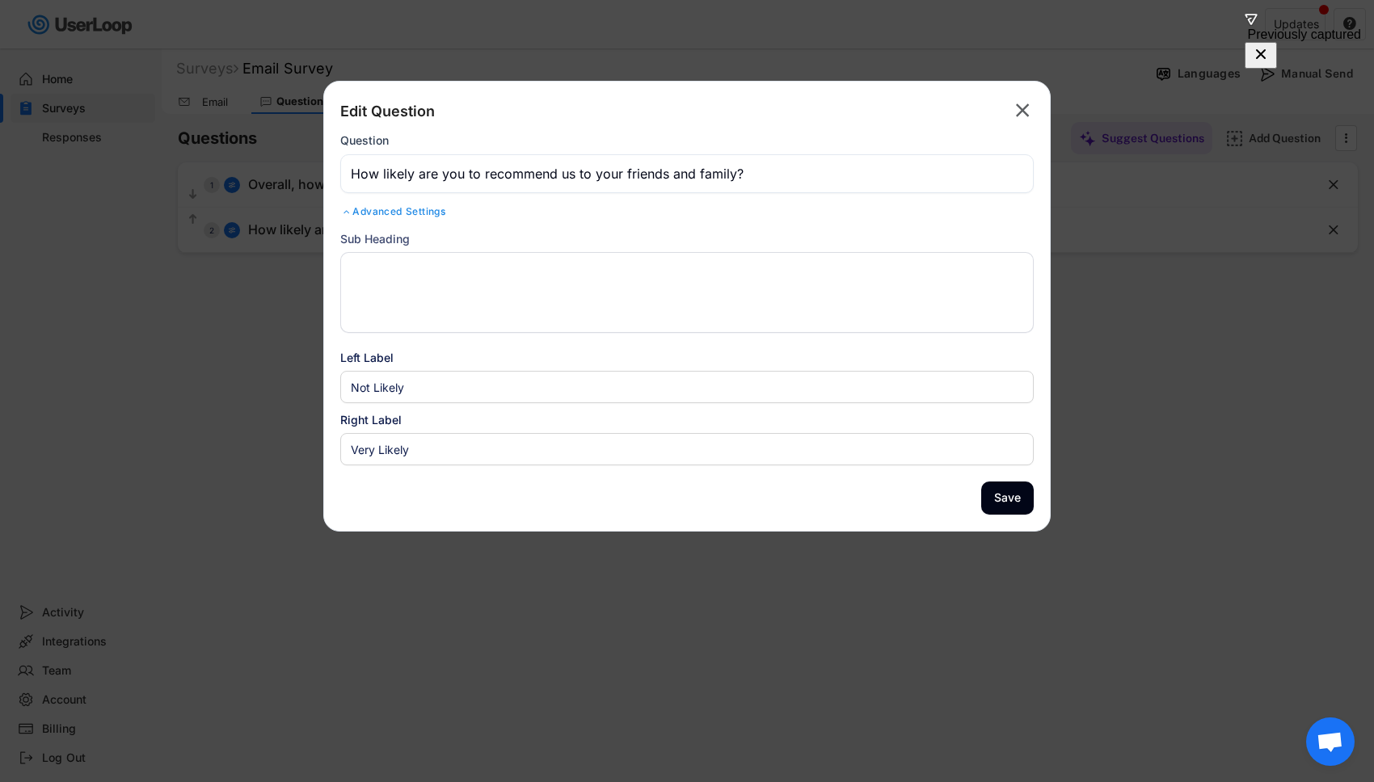
click at [1025, 483] on button "Save" at bounding box center [1007, 498] width 53 height 33
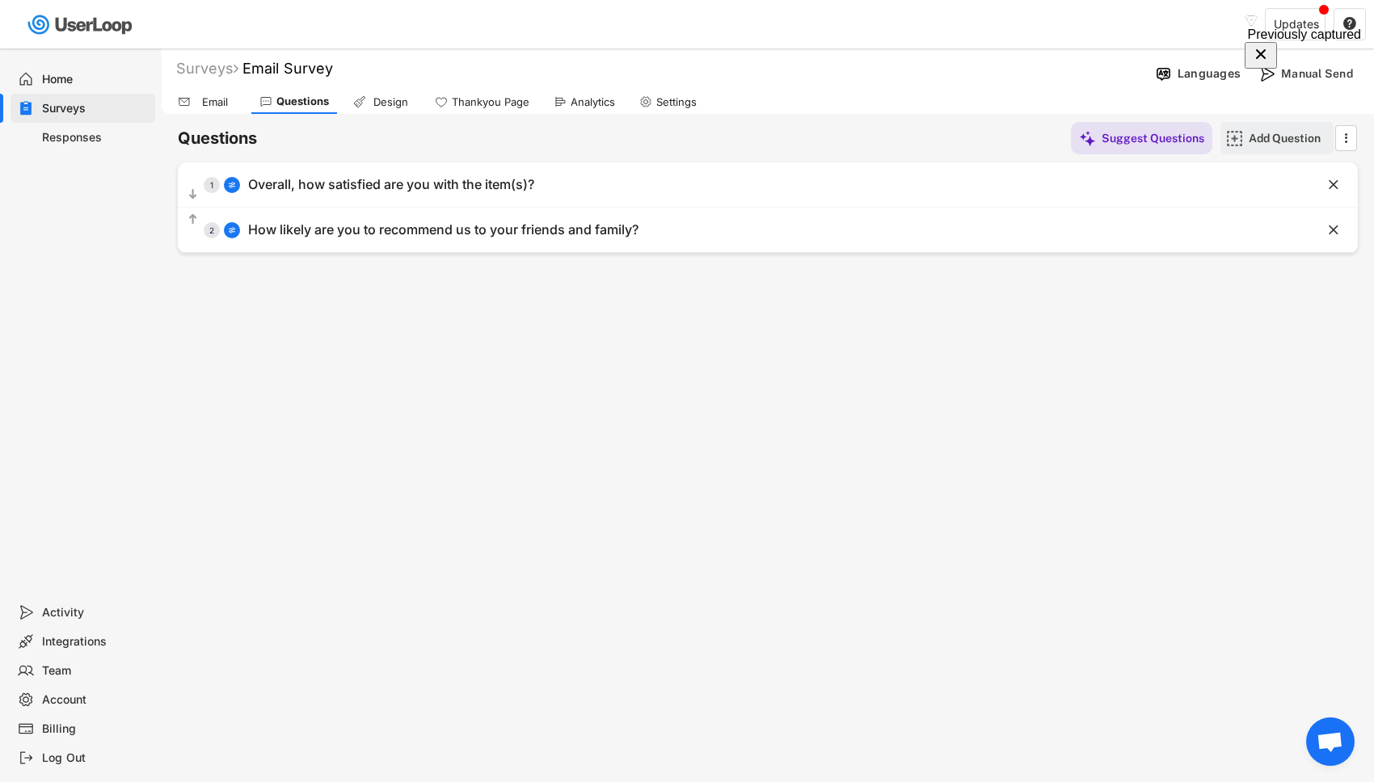
click at [1262, 141] on div "Add Question" at bounding box center [1289, 138] width 81 height 15
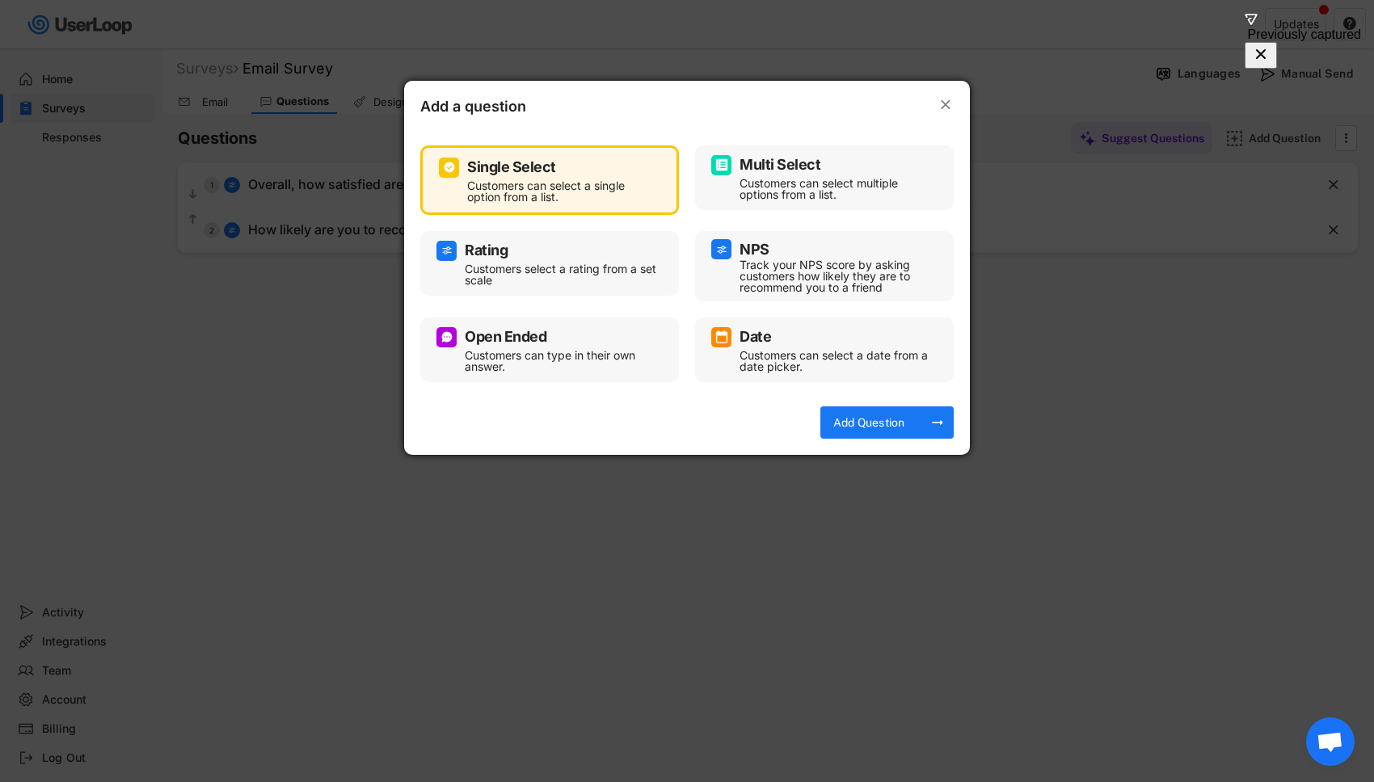
click at [489, 250] on div "Rating" at bounding box center [486, 250] width 43 height 15
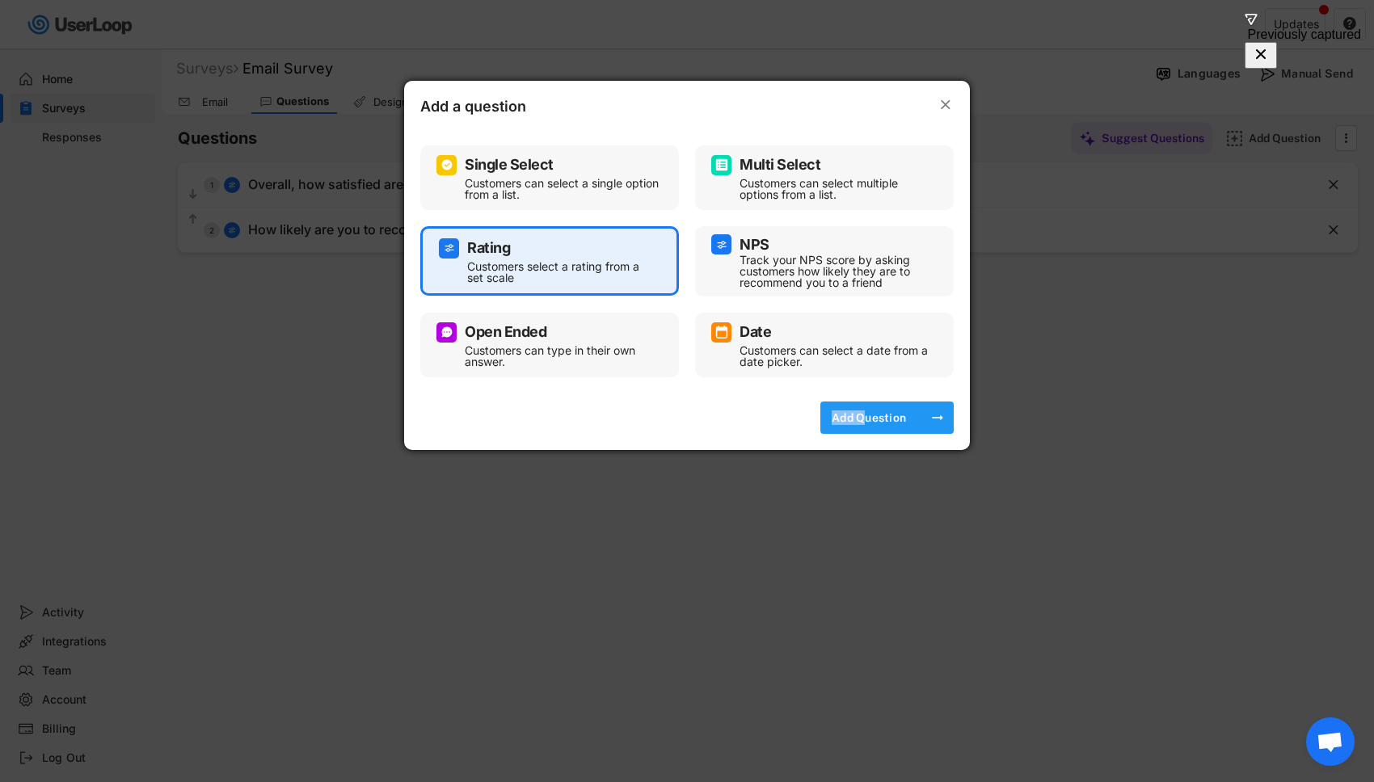
click at [869, 410] on div "Add Question" at bounding box center [868, 418] width 81 height 32
select select ""1_10""
type input "Least"
type input "Most"
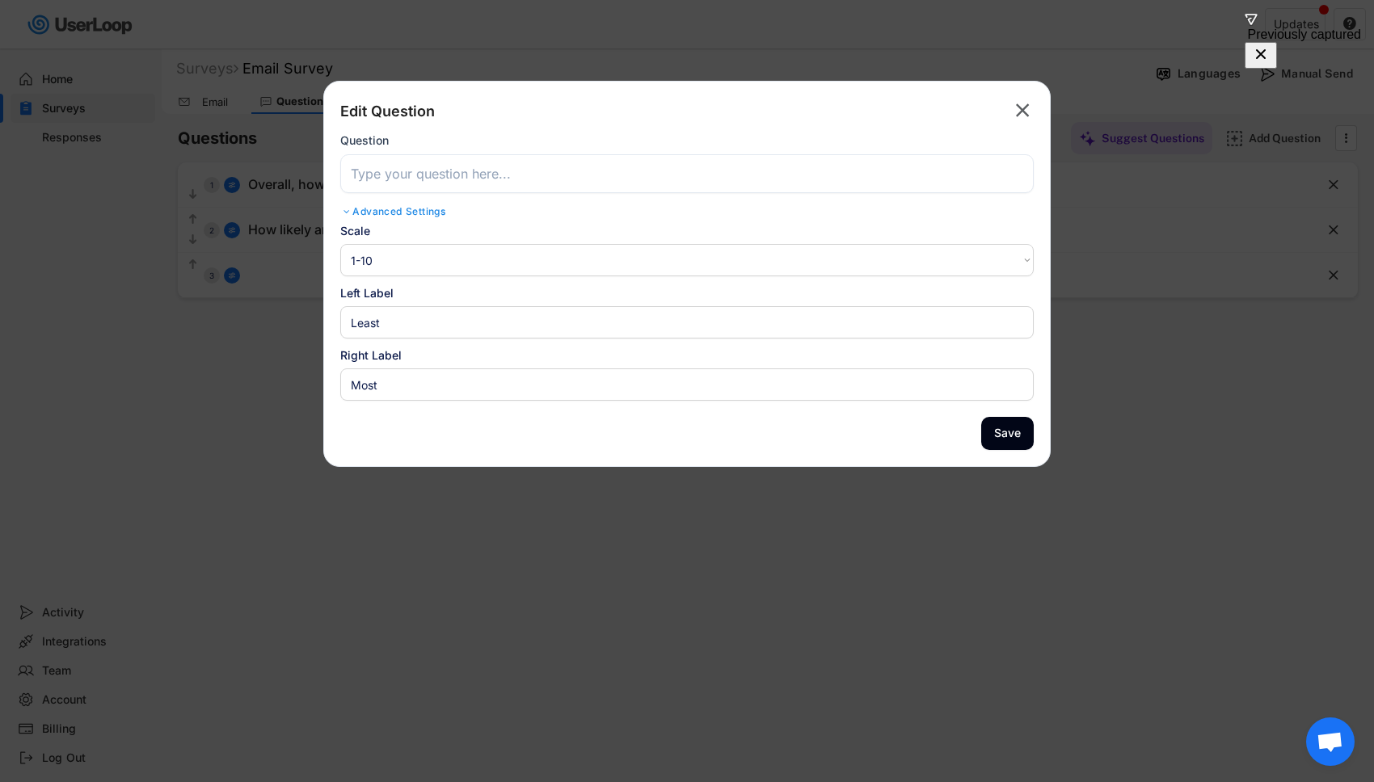
click at [660, 181] on input "input" at bounding box center [686, 173] width 693 height 39
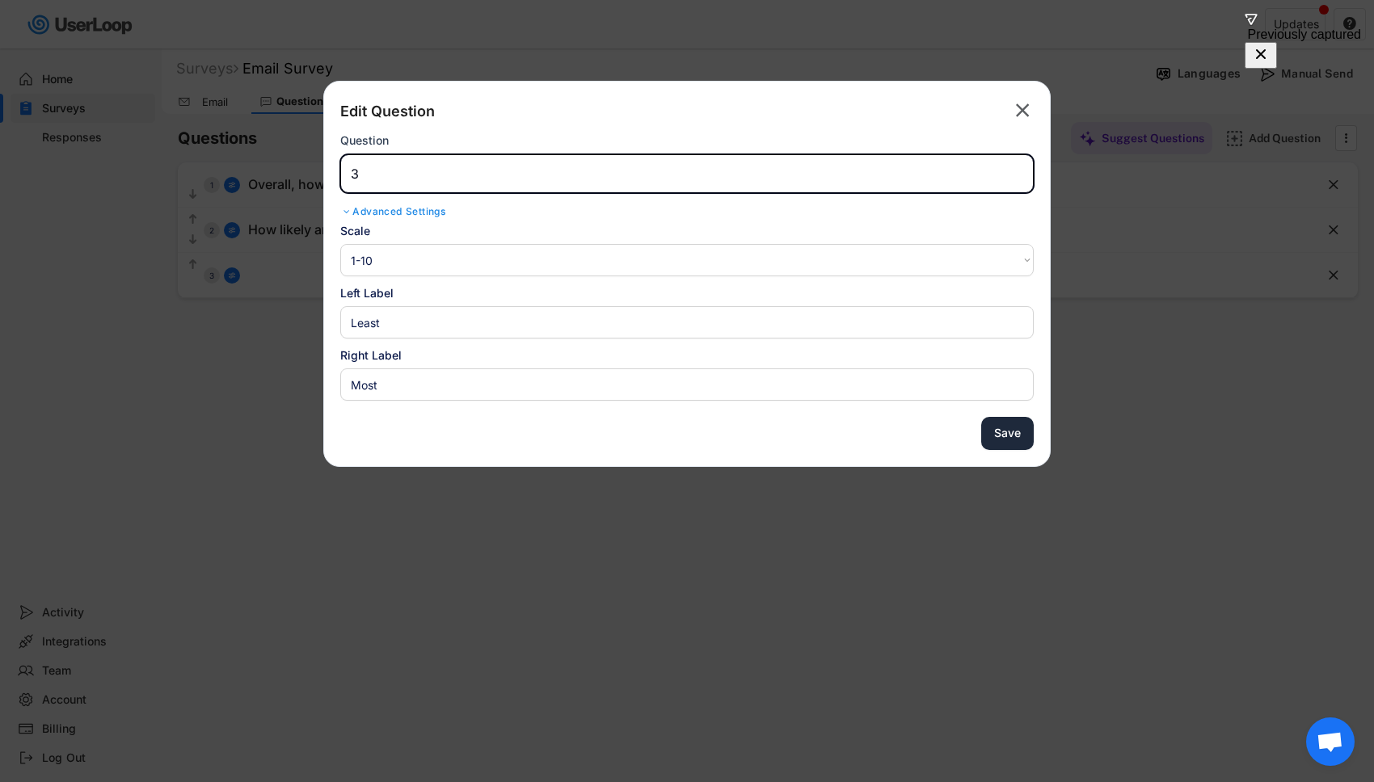
type input "3"
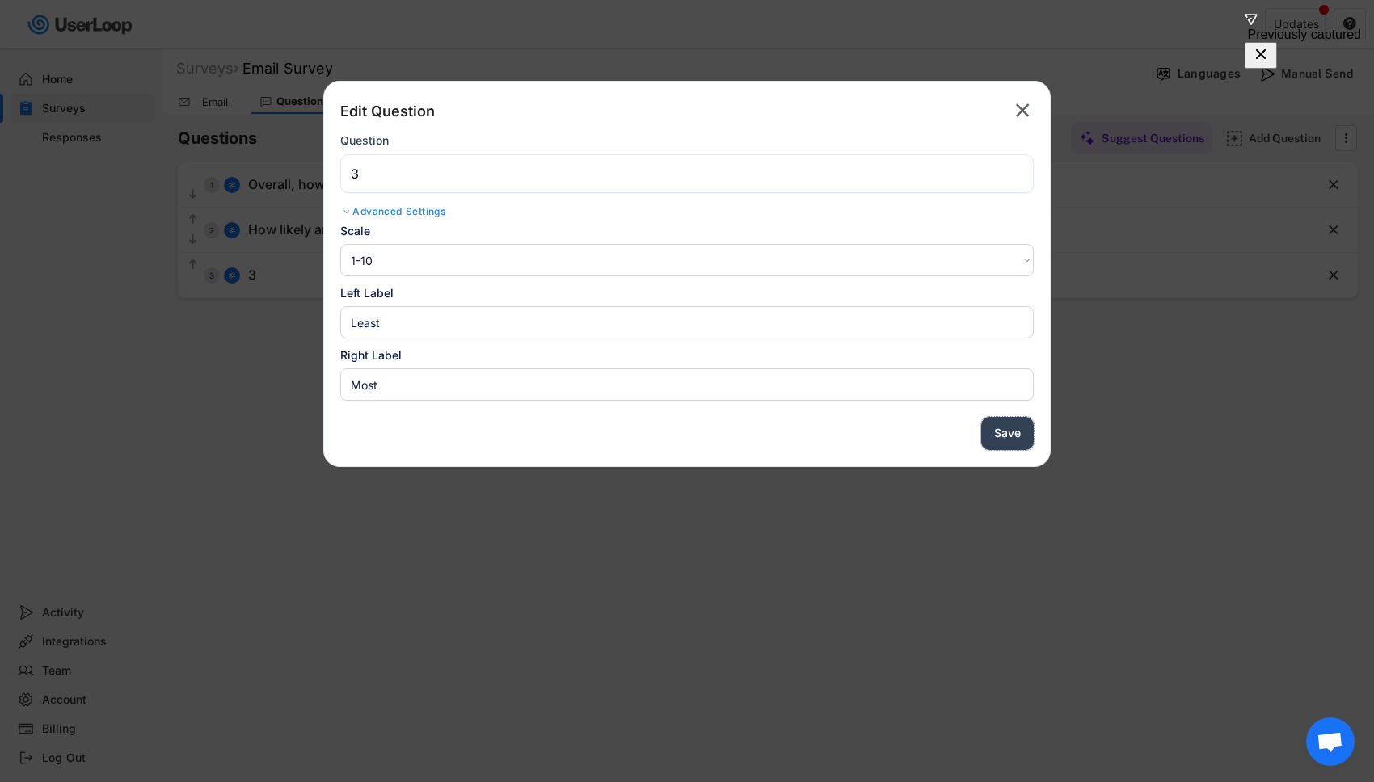
click at [1005, 437] on button "Save" at bounding box center [1007, 433] width 53 height 33
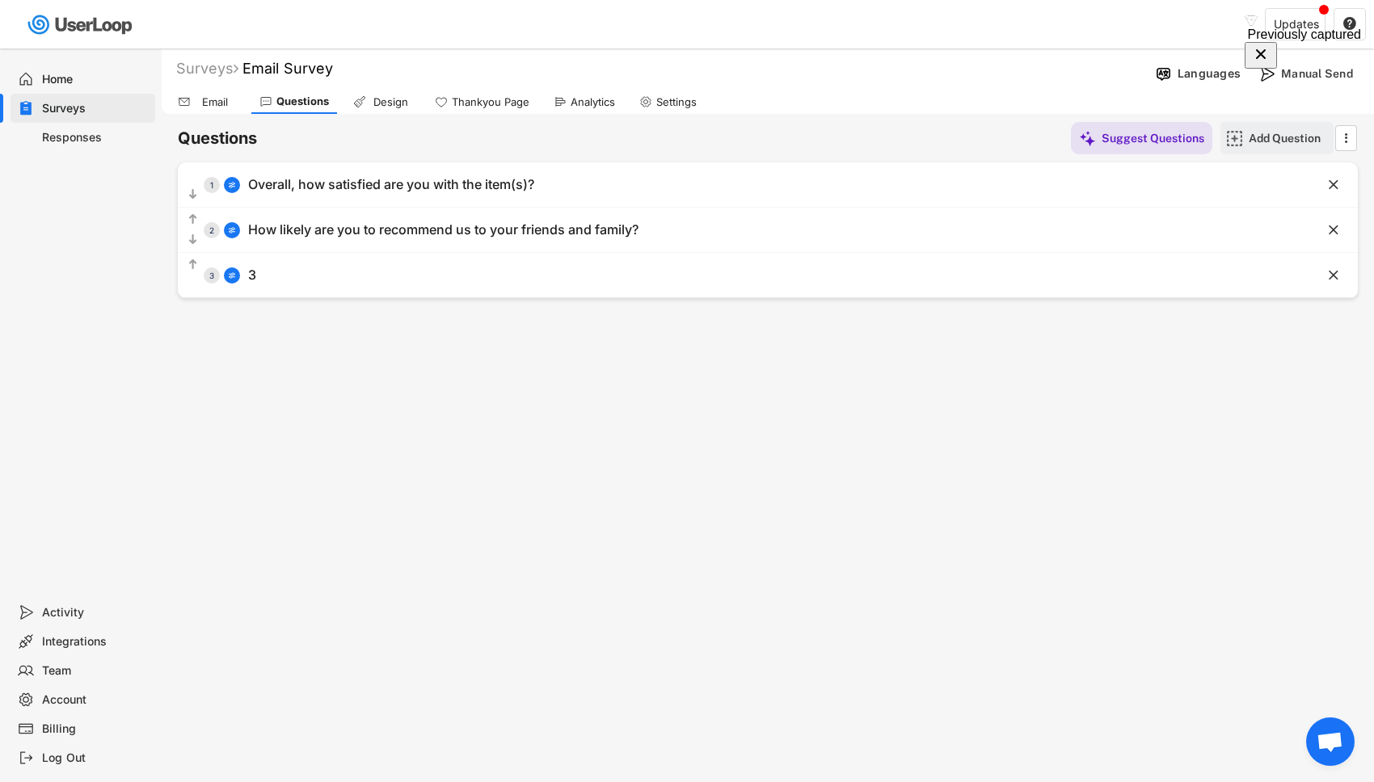
click at [1247, 139] on div "Add Question" at bounding box center [1276, 138] width 113 height 32
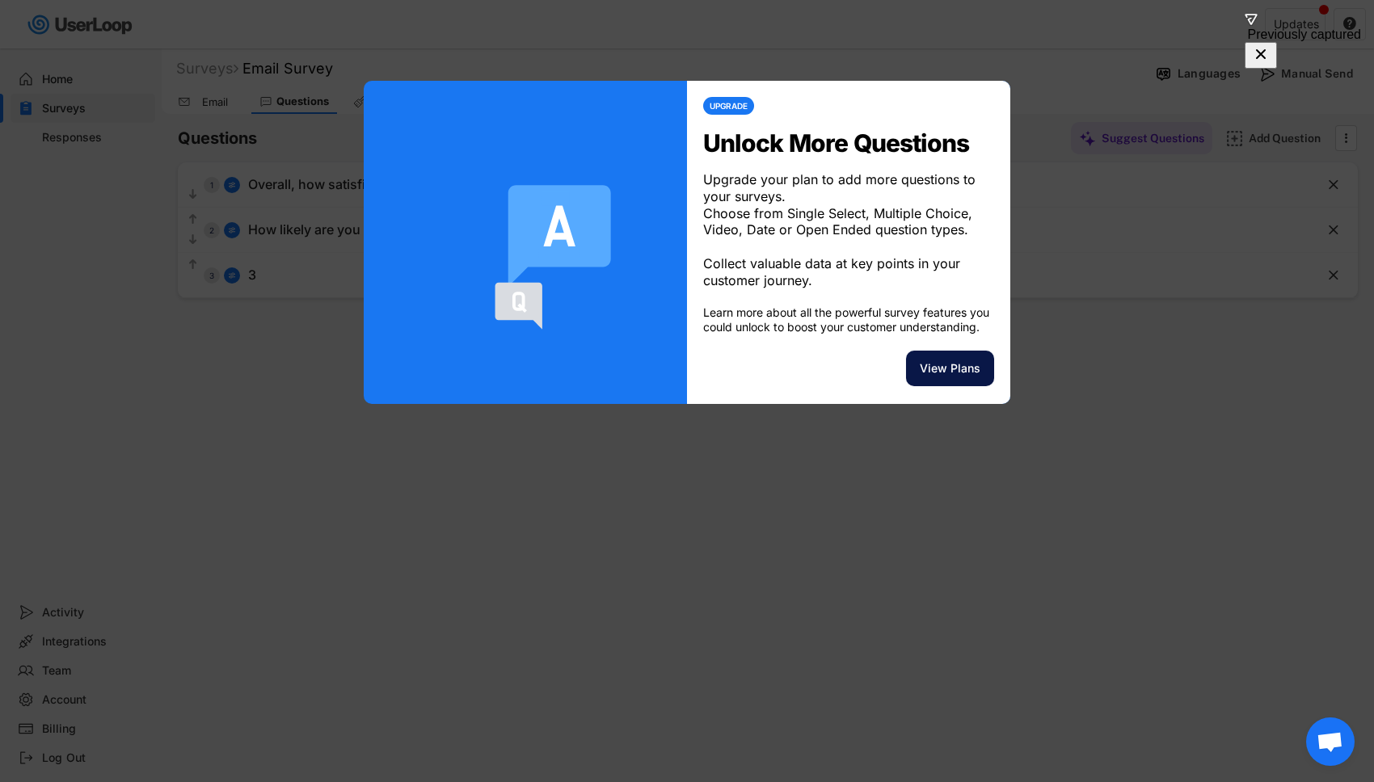
click at [942, 380] on button "View Plans" at bounding box center [950, 369] width 88 height 36
